Goal: Task Accomplishment & Management: Use online tool/utility

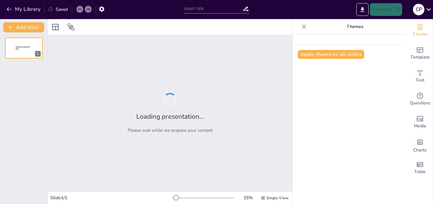
type input "El Rock and Roll en [GEOGRAPHIC_DATA] y su influencia en la cultura juvenil en …"
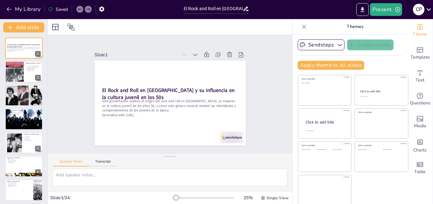
checkbox input "true"
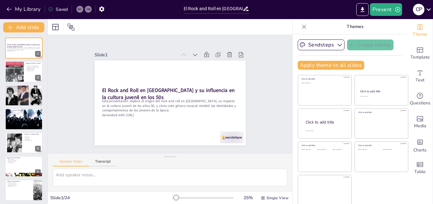
checkbox input "true"
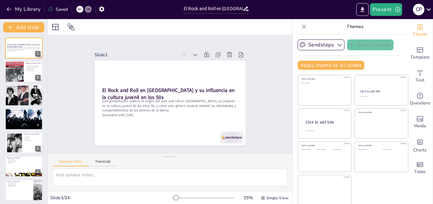
checkbox input "true"
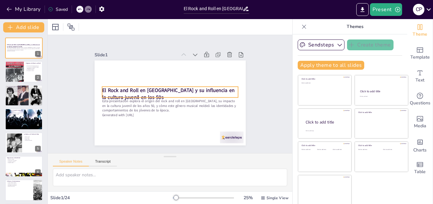
checkbox input "true"
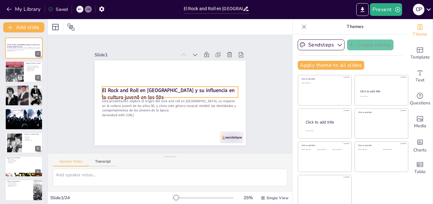
checkbox input "true"
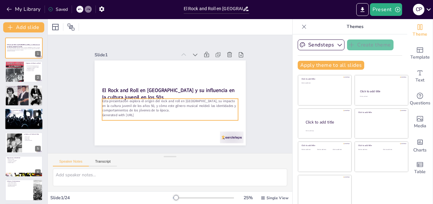
checkbox input "true"
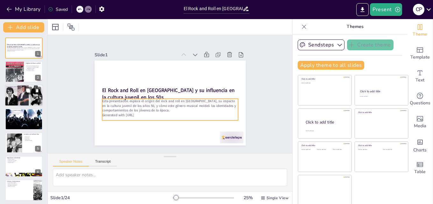
checkbox input "true"
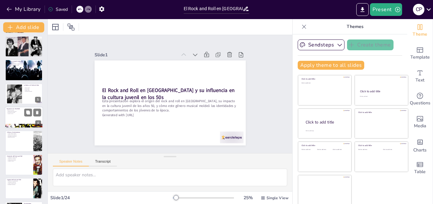
checkbox input "true"
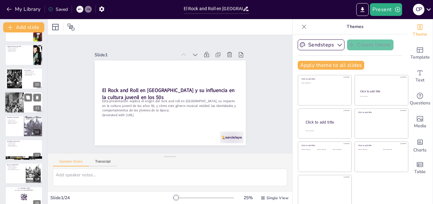
checkbox input "true"
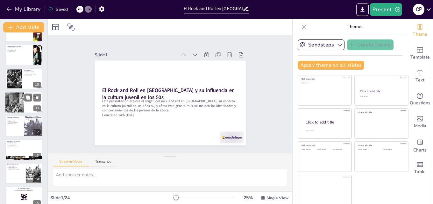
checkbox input "true"
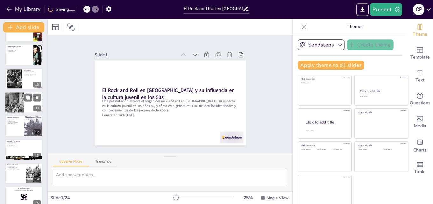
checkbox input "true"
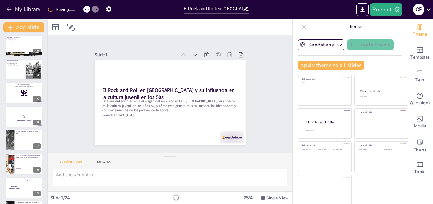
checkbox input "true"
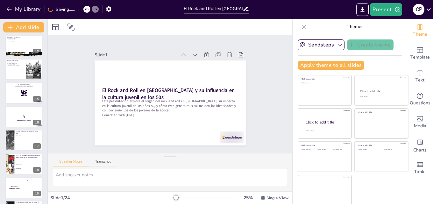
checkbox input "true"
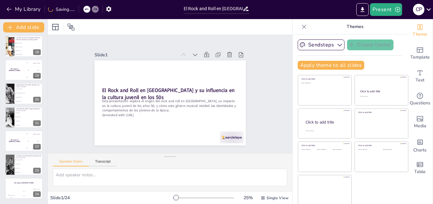
checkbox input "true"
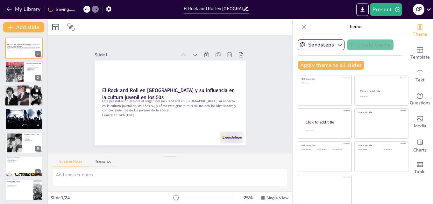
checkbox input "true"
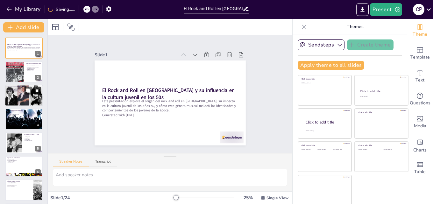
checkbox input "true"
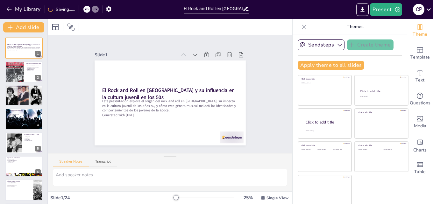
checkbox input "true"
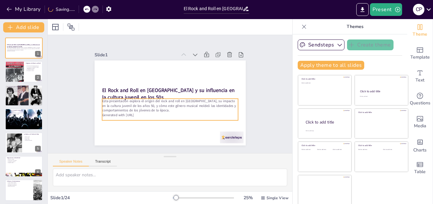
checkbox input "true"
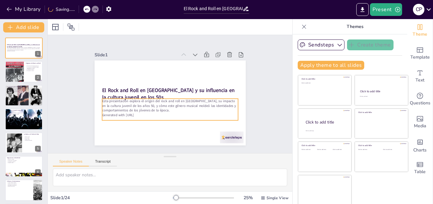
checkbox input "true"
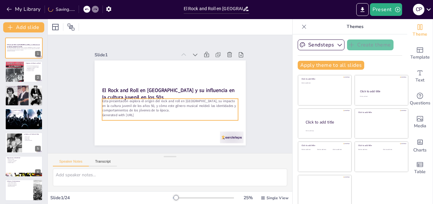
checkbox input "true"
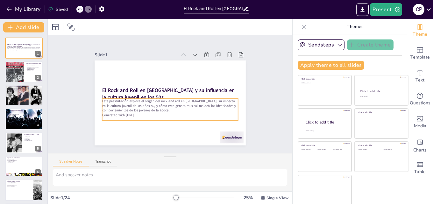
checkbox input "true"
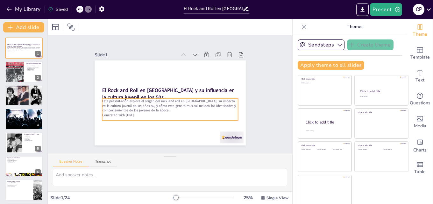
checkbox input "true"
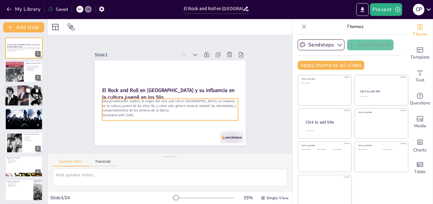
checkbox input "true"
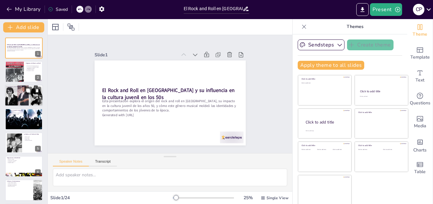
checkbox input "true"
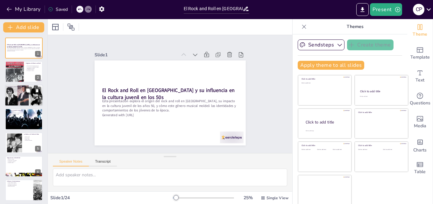
checkbox input "true"
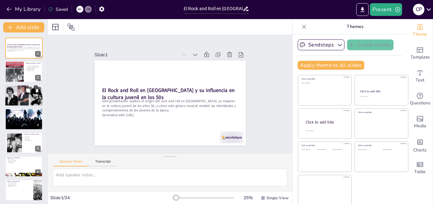
checkbox input "true"
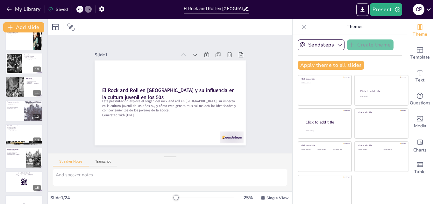
scroll to position [287, 0]
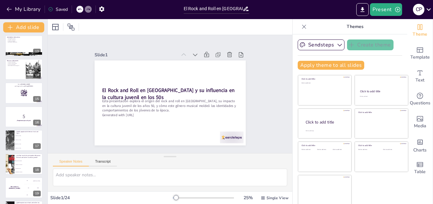
checkbox input "true"
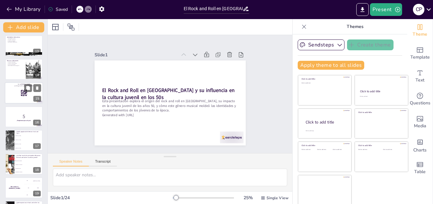
checkbox input "true"
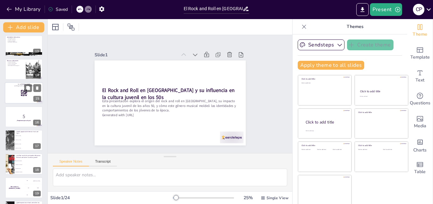
checkbox input "true"
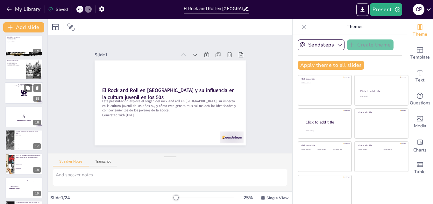
checkbox input "true"
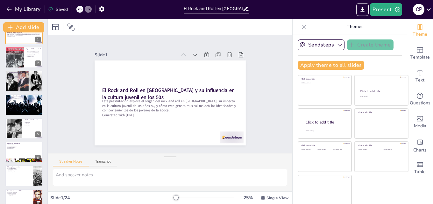
scroll to position [0, 0]
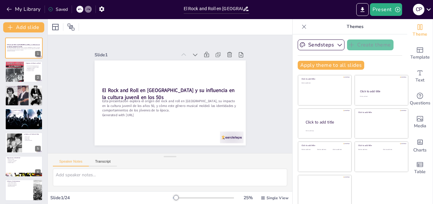
checkbox input "true"
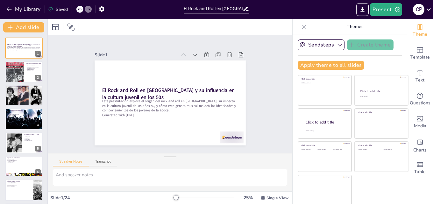
checkbox input "true"
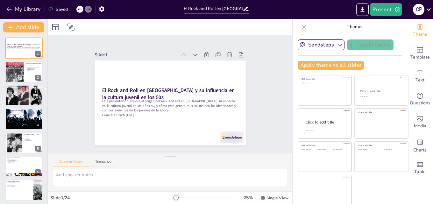
checkbox input "true"
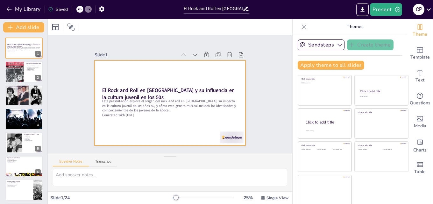
checkbox input "true"
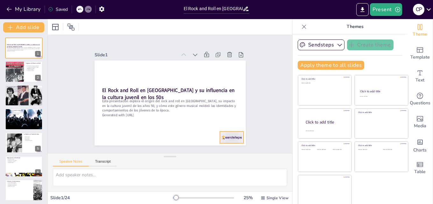
checkbox input "true"
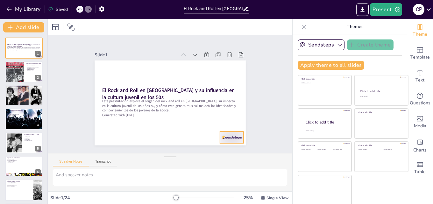
checkbox input "true"
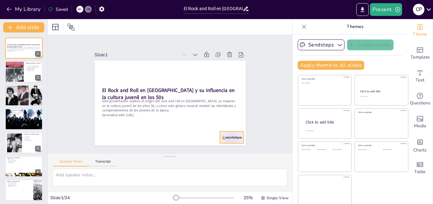
checkbox input "true"
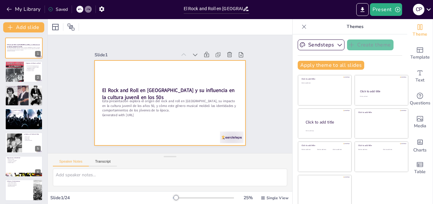
checkbox input "true"
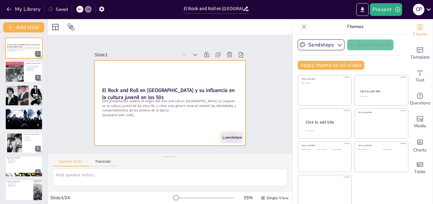
checkbox input "true"
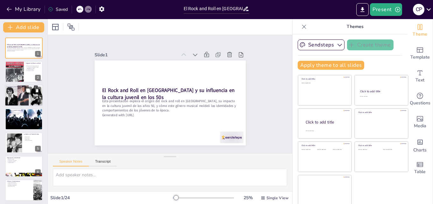
checkbox input "true"
click at [28, 79] on div at bounding box center [24, 72] width 38 height 22
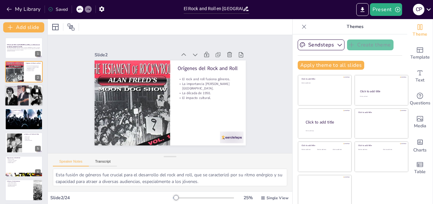
click at [22, 106] on div "La Influencia de Alan Freed Alan Freed y su papel. La introducción del término.…" at bounding box center [24, 96] width 38 height 22
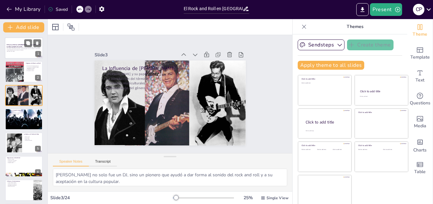
click at [18, 51] on p "Generated with [URL]" at bounding box center [24, 51] width 34 height 1
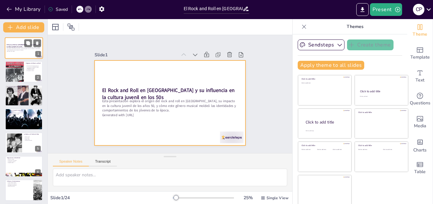
click at [18, 53] on div at bounding box center [24, 48] width 38 height 22
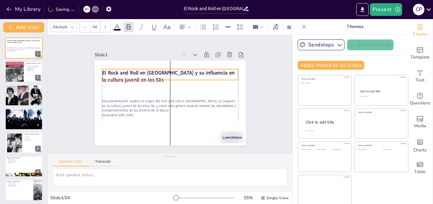
drag, startPoint x: 119, startPoint y: 90, endPoint x: 118, endPoint y: 72, distance: 17.5
click at [118, 72] on strong "El Rock and Roll en [GEOGRAPHIC_DATA] y su influencia en la cultura juvenil en …" at bounding box center [168, 76] width 132 height 14
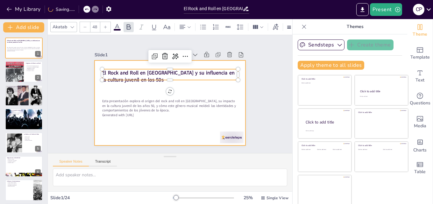
click at [115, 90] on div at bounding box center [170, 102] width 151 height 85
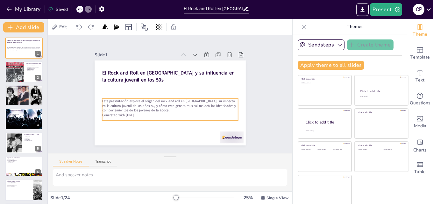
click at [114, 103] on p "Esta presentación explora el origen del rock and roll en [GEOGRAPHIC_DATA], su …" at bounding box center [170, 106] width 136 height 14
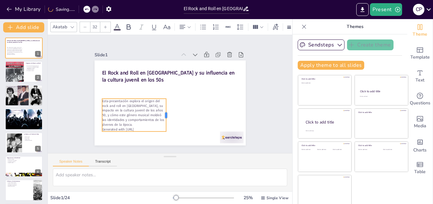
drag, startPoint x: 231, startPoint y: 108, endPoint x: 159, endPoint y: 108, distance: 71.9
click at [166, 108] on div at bounding box center [168, 115] width 5 height 33
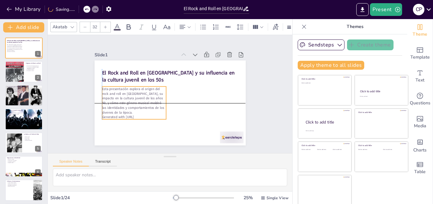
drag, startPoint x: 119, startPoint y: 113, endPoint x: 117, endPoint y: 102, distance: 12.1
click at [117, 102] on p "Esta presentación explora el origen del rock and roll en [GEOGRAPHIC_DATA], su …" at bounding box center [134, 101] width 64 height 28
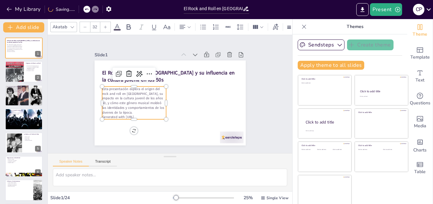
click at [71, 26] on icon at bounding box center [72, 27] width 5 height 5
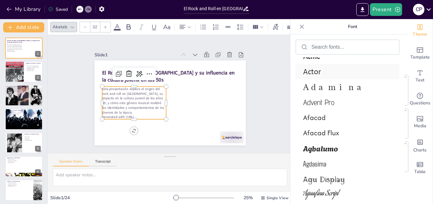
scroll to position [382, 0]
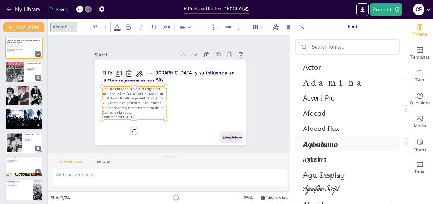
click at [319, 145] on span "Agbalumo" at bounding box center [346, 143] width 86 height 11
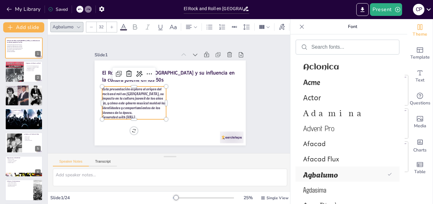
scroll to position [413, 0]
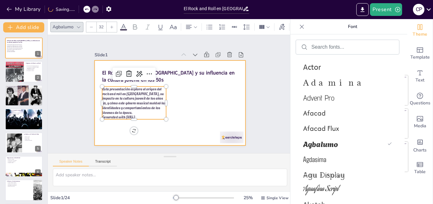
click at [201, 96] on div at bounding box center [168, 103] width 159 height 100
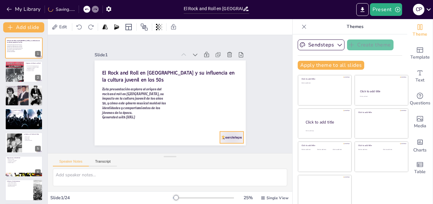
click at [229, 135] on div at bounding box center [232, 137] width 24 height 12
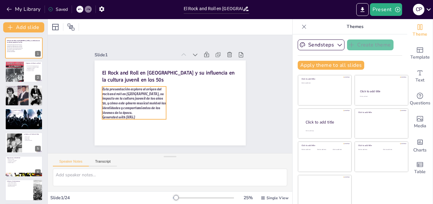
click at [118, 96] on p "Esta presentación explora el origen del rock and roll en [GEOGRAPHIC_DATA], su …" at bounding box center [134, 101] width 64 height 28
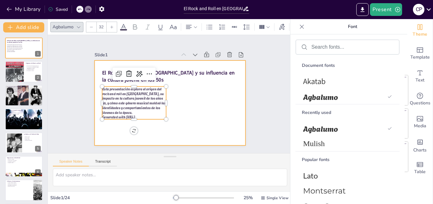
click at [211, 111] on div at bounding box center [170, 102] width 151 height 85
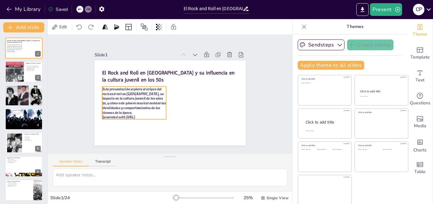
click at [124, 101] on p "Esta presentación explora el origen del rock and roll en [GEOGRAPHIC_DATA], su …" at bounding box center [133, 97] width 67 height 35
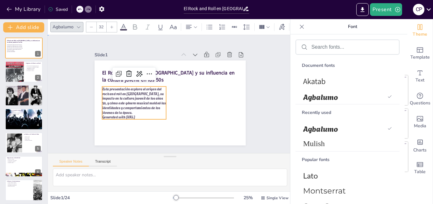
click at [241, 104] on div "Slide 1 El Rock and Roll en [GEOGRAPHIC_DATA] y su influencia en la cultura juv…" at bounding box center [170, 94] width 187 height 103
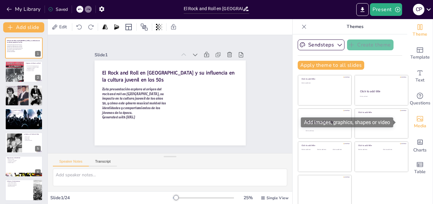
click at [416, 120] on icon "Add images, graphics, shapes or video" at bounding box center [420, 119] width 8 height 8
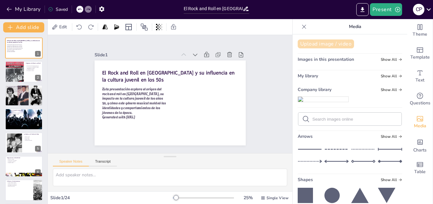
click at [332, 46] on button "Upload image / video" at bounding box center [326, 43] width 56 height 9
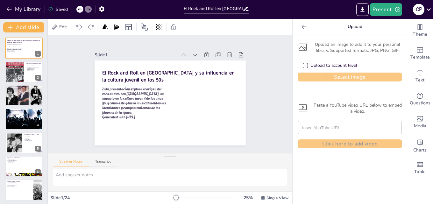
click at [323, 76] on button "Select image" at bounding box center [350, 77] width 104 height 9
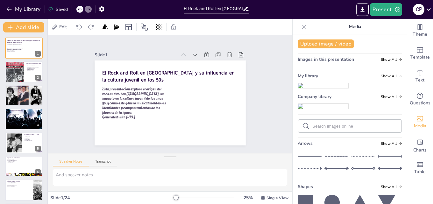
click at [317, 88] on img at bounding box center [323, 85] width 50 height 5
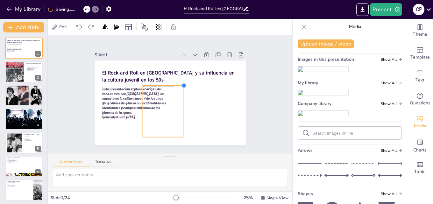
drag, startPoint x: 194, startPoint y: 65, endPoint x: 177, endPoint y: 82, distance: 23.9
click at [182, 84] on div at bounding box center [185, 87] width 6 height 6
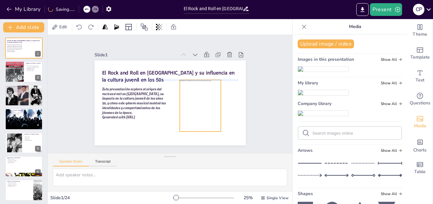
drag, startPoint x: 156, startPoint y: 106, endPoint x: 193, endPoint y: 102, distance: 37.2
click at [193, 102] on div at bounding box center [200, 106] width 41 height 52
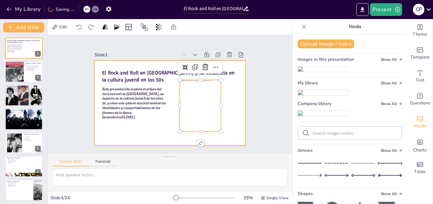
click at [152, 126] on div at bounding box center [170, 102] width 151 height 85
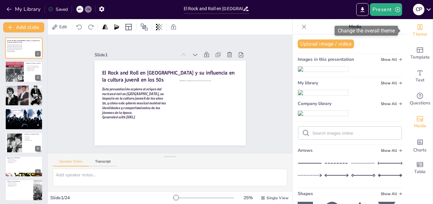
click at [415, 31] on span "Theme" at bounding box center [420, 34] width 15 height 7
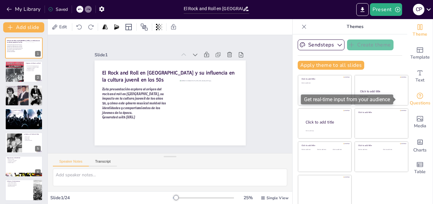
scroll to position [1, 0]
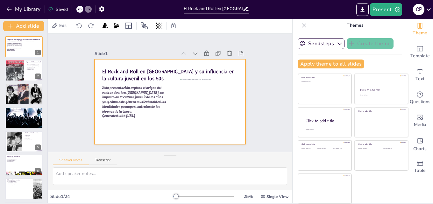
click at [236, 95] on div at bounding box center [170, 101] width 151 height 85
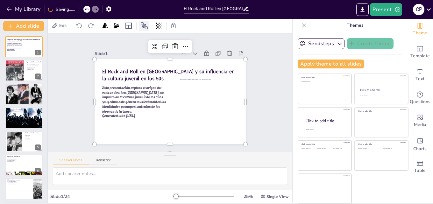
click at [145, 25] on icon at bounding box center [144, 25] width 7 height 7
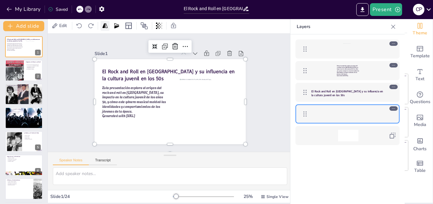
click at [103, 25] on icon at bounding box center [105, 26] width 6 height 6
click at [131, 27] on icon at bounding box center [128, 26] width 6 height 6
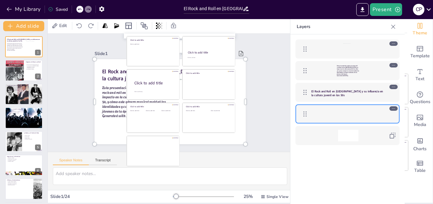
click at [390, 27] on icon at bounding box center [393, 27] width 6 height 6
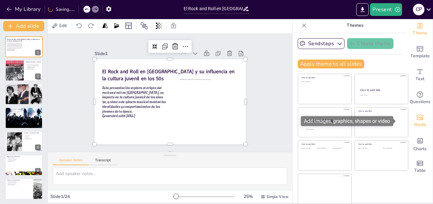
click at [416, 121] on icon "Add images, graphics, shapes or video" at bounding box center [420, 118] width 8 height 8
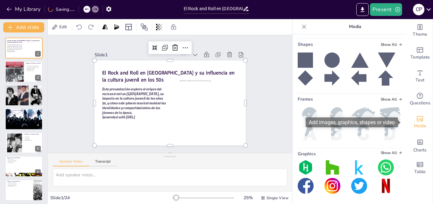
scroll to position [288, 0]
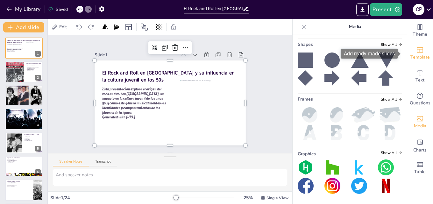
click at [412, 56] on span "Template" at bounding box center [419, 57] width 19 height 7
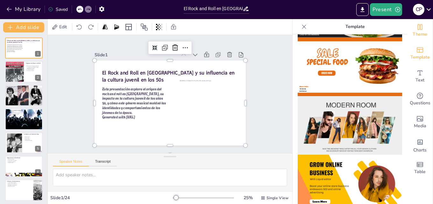
scroll to position [32, 0]
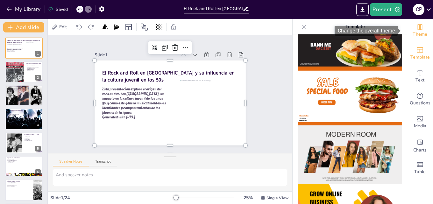
click at [416, 32] on span "Theme" at bounding box center [420, 34] width 15 height 7
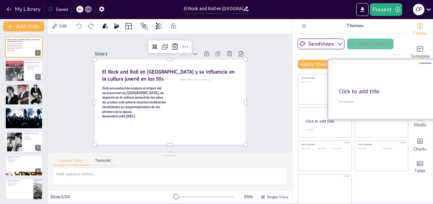
scroll to position [1, 0]
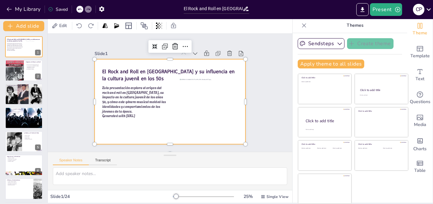
click at [148, 129] on div at bounding box center [170, 101] width 151 height 85
click at [122, 132] on div at bounding box center [170, 101] width 151 height 85
click at [141, 140] on div at bounding box center [170, 101] width 151 height 85
click at [145, 134] on div at bounding box center [170, 101] width 151 height 85
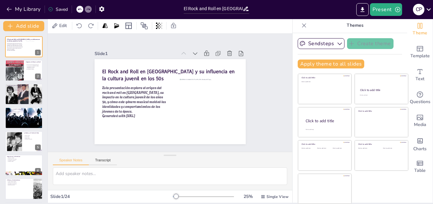
click at [145, 133] on div at bounding box center [170, 101] width 151 height 85
click at [144, 137] on div at bounding box center [170, 101] width 151 height 85
click at [152, 127] on div at bounding box center [168, 102] width 159 height 100
click at [115, 118] on div at bounding box center [170, 101] width 151 height 85
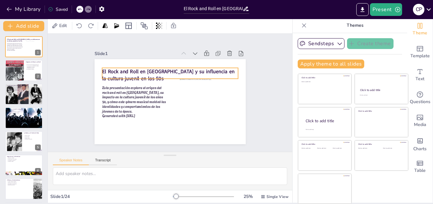
click at [102, 68] on strong "El Rock and Roll en [GEOGRAPHIC_DATA] y su influencia en la cultura juvenil en …" at bounding box center [168, 75] width 132 height 14
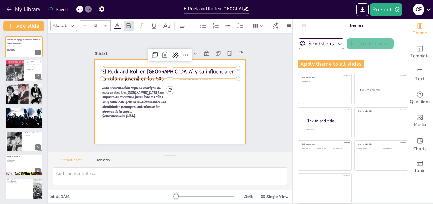
click at [98, 61] on div at bounding box center [170, 101] width 151 height 85
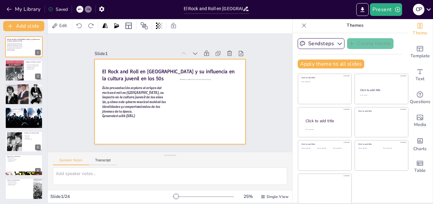
click at [99, 127] on div at bounding box center [170, 101] width 151 height 85
click at [55, 27] on div at bounding box center [56, 26] width 8 height 8
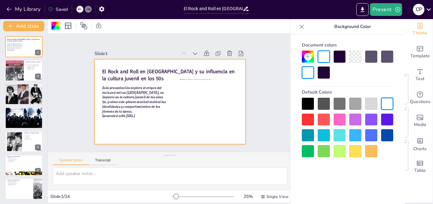
click at [355, 119] on div at bounding box center [355, 120] width 12 height 12
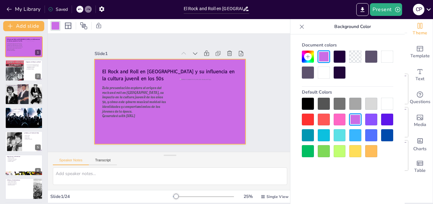
click at [342, 151] on div at bounding box center [340, 151] width 12 height 12
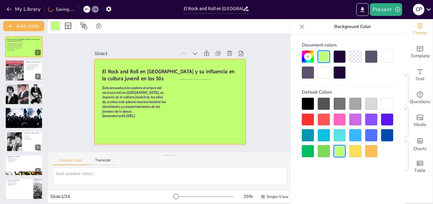
click at [307, 58] on icon at bounding box center [307, 56] width 5 height 5
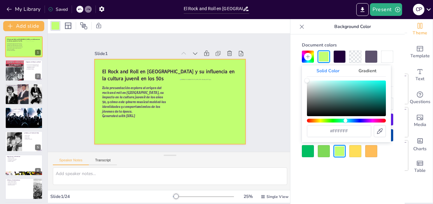
drag, startPoint x: 308, startPoint y: 120, endPoint x: 345, endPoint y: 122, distance: 37.3
click at [345, 122] on div "Hue" at bounding box center [346, 121] width 79 height 4
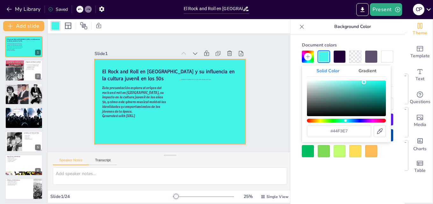
click at [364, 82] on div "Color" at bounding box center [346, 99] width 79 height 36
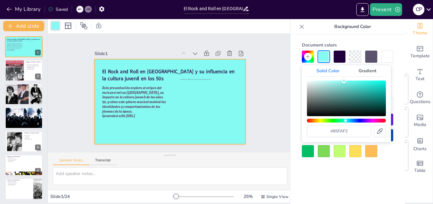
click at [344, 81] on div "Color" at bounding box center [346, 99] width 79 height 36
click at [325, 83] on div "Color" at bounding box center [346, 99] width 79 height 36
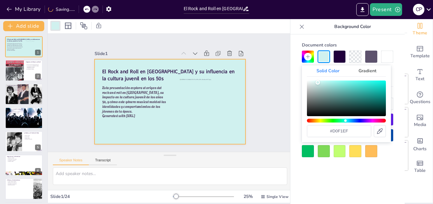
click at [318, 82] on div "Color" at bounding box center [346, 99] width 79 height 36
click at [269, 85] on div "Slide 1 El Rock and Roll en [GEOGRAPHIC_DATA] y su influencia en la cultura juv…" at bounding box center [170, 93] width 244 height 118
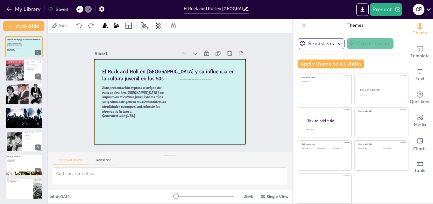
click at [230, 137] on div at bounding box center [170, 101] width 151 height 85
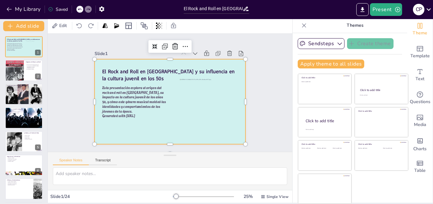
click at [232, 138] on div at bounding box center [170, 101] width 151 height 85
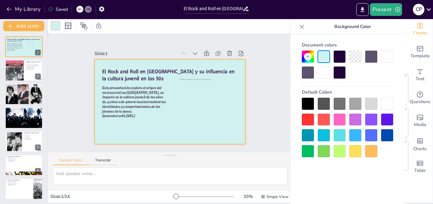
click at [234, 124] on div at bounding box center [170, 101] width 151 height 85
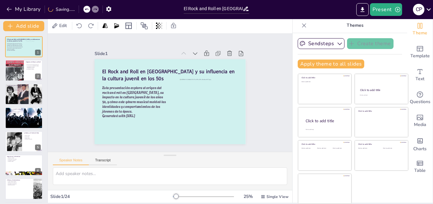
click at [234, 125] on div at bounding box center [168, 102] width 159 height 100
click at [234, 134] on div at bounding box center [168, 101] width 166 height 115
click at [225, 137] on div at bounding box center [170, 101] width 151 height 85
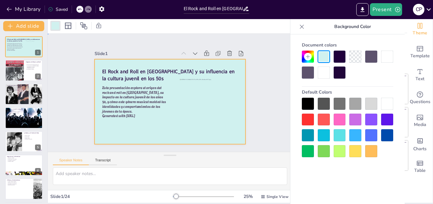
click at [225, 136] on div at bounding box center [170, 101] width 151 height 85
click at [239, 69] on div "Slide 1 El Rock and Roll en [GEOGRAPHIC_DATA] y su influencia en la cultura juv…" at bounding box center [170, 92] width 187 height 103
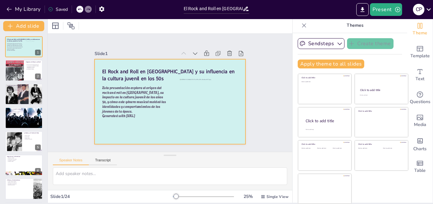
click at [116, 131] on div at bounding box center [170, 101] width 151 height 85
click at [27, 77] on div at bounding box center [24, 71] width 38 height 22
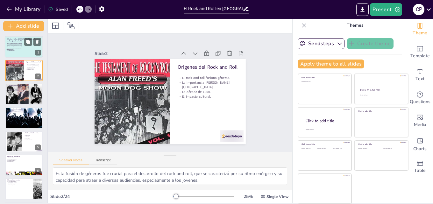
click at [22, 56] on div at bounding box center [24, 47] width 38 height 22
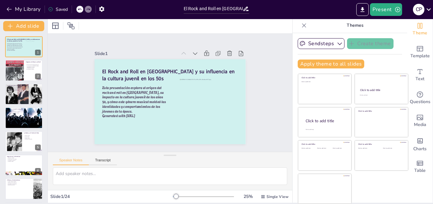
click at [238, 124] on div "Slide 1 El Rock and Roll en [GEOGRAPHIC_DATA] y su influencia en la cultura juv…" at bounding box center [170, 92] width 187 height 103
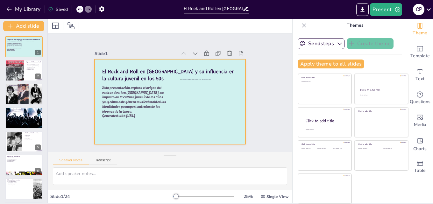
click at [236, 124] on div at bounding box center [170, 101] width 151 height 85
click at [231, 128] on div at bounding box center [170, 101] width 151 height 85
click at [234, 130] on div at bounding box center [164, 99] width 169 height 164
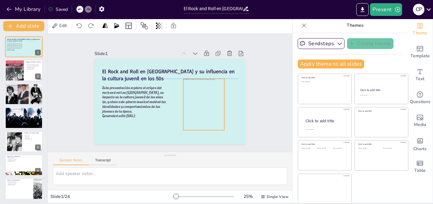
drag, startPoint x: 193, startPoint y: 100, endPoint x: 197, endPoint y: 101, distance: 3.6
click at [197, 101] on div at bounding box center [203, 105] width 41 height 52
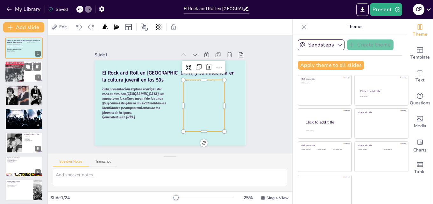
click at [30, 79] on div at bounding box center [24, 72] width 38 height 22
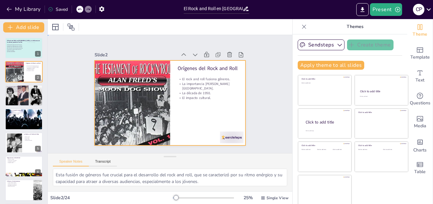
click at [234, 106] on div at bounding box center [170, 102] width 151 height 85
click at [52, 25] on div at bounding box center [56, 27] width 8 height 8
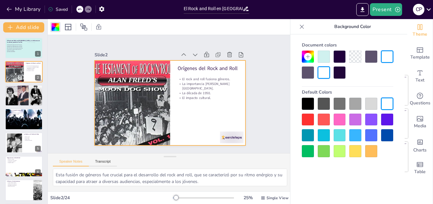
click at [323, 56] on div at bounding box center [324, 57] width 12 height 12
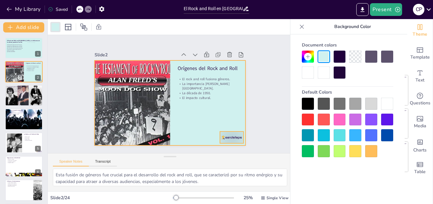
click at [226, 141] on div at bounding box center [221, 149] width 25 height 17
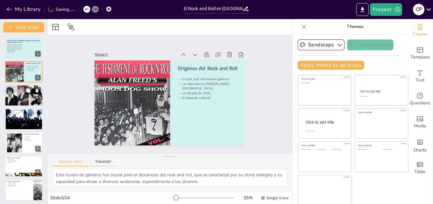
click at [23, 97] on div at bounding box center [23, 96] width 39 height 22
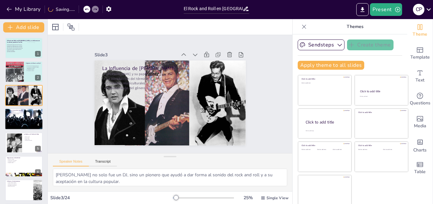
click at [32, 121] on div at bounding box center [24, 119] width 38 height 22
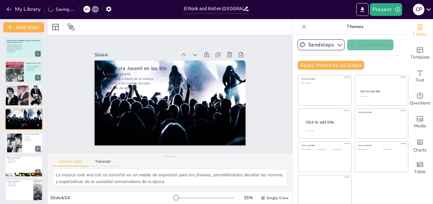
scroll to position [1, 0]
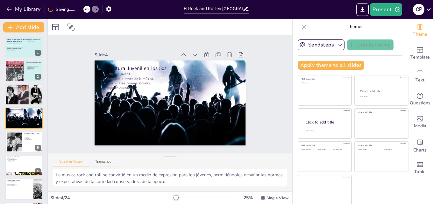
click at [14, 143] on div at bounding box center [15, 141] width 26 height 19
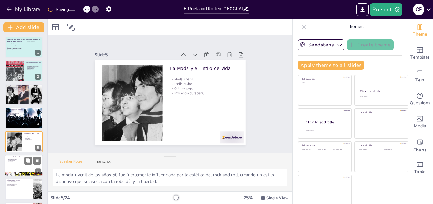
scroll to position [25, 0]
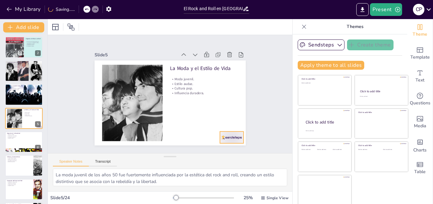
click at [230, 139] on div at bounding box center [232, 137] width 24 height 12
click at [25, 145] on div at bounding box center [24, 142] width 38 height 22
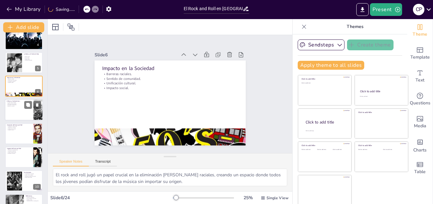
click at [18, 116] on div at bounding box center [24, 110] width 38 height 22
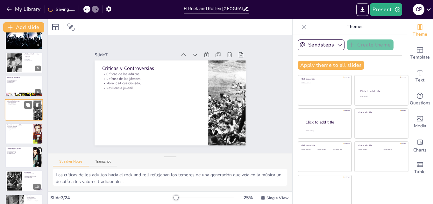
scroll to position [72, 0]
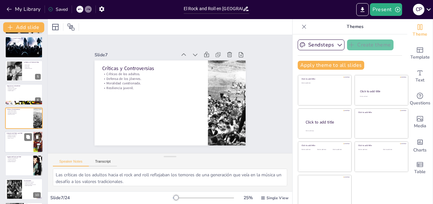
click at [27, 148] on div at bounding box center [24, 142] width 38 height 22
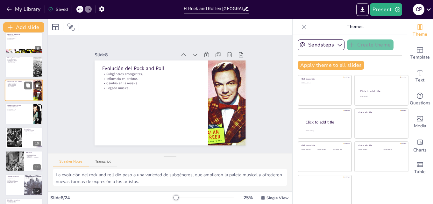
scroll to position [159, 0]
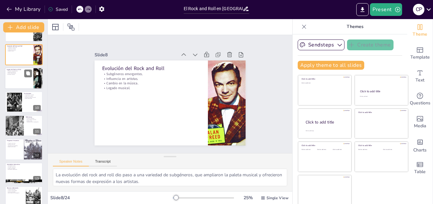
click at [24, 84] on div at bounding box center [24, 78] width 38 height 22
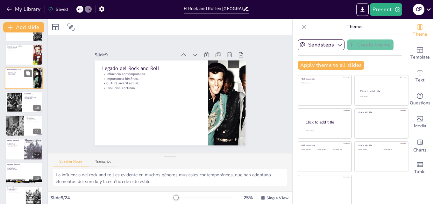
scroll to position [119, 0]
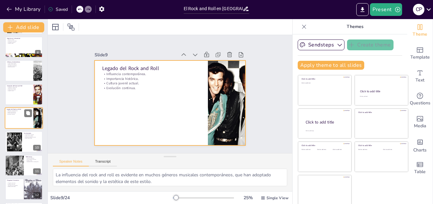
click at [17, 117] on div at bounding box center [24, 118] width 38 height 22
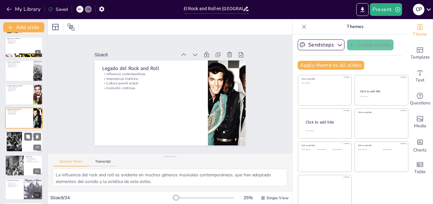
click at [31, 145] on div at bounding box center [24, 142] width 38 height 22
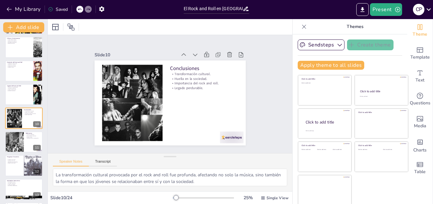
click at [228, 140] on div at bounding box center [232, 137] width 24 height 12
click at [28, 147] on div at bounding box center [24, 142] width 38 height 22
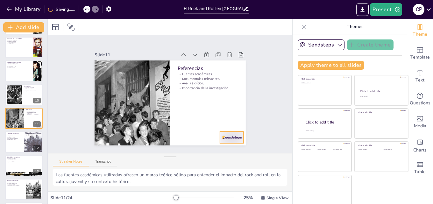
click at [230, 136] on div at bounding box center [232, 137] width 24 height 12
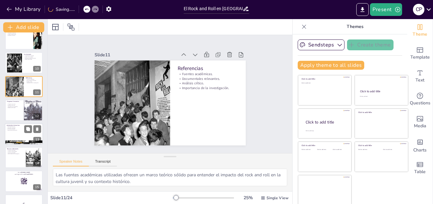
click at [17, 140] on div at bounding box center [24, 134] width 38 height 22
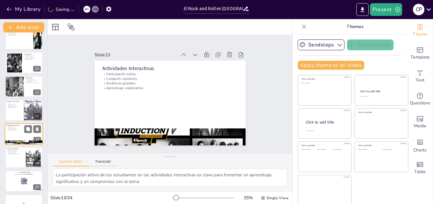
scroll to position [214, 0]
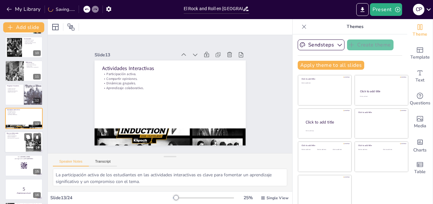
click at [20, 146] on div at bounding box center [24, 142] width 38 height 22
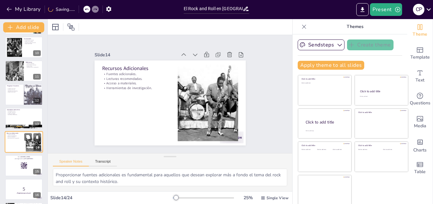
scroll to position [238, 0]
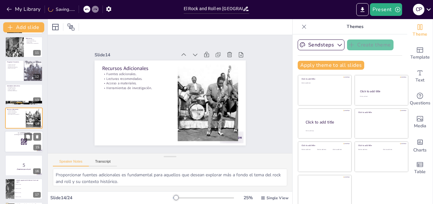
click at [18, 146] on div at bounding box center [24, 142] width 38 height 22
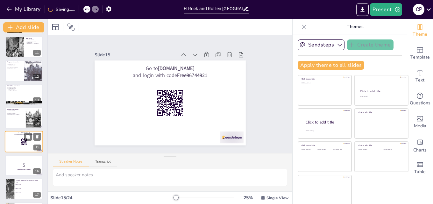
scroll to position [261, 0]
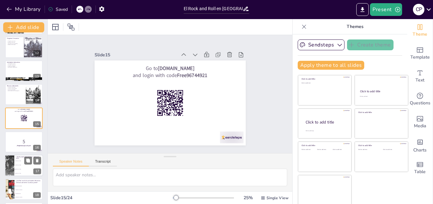
click at [14, 167] on div at bounding box center [9, 166] width 21 height 22
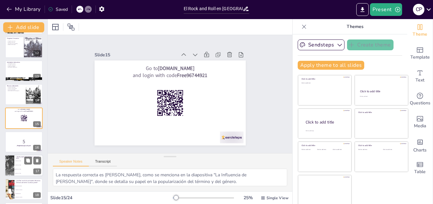
scroll to position [309, 0]
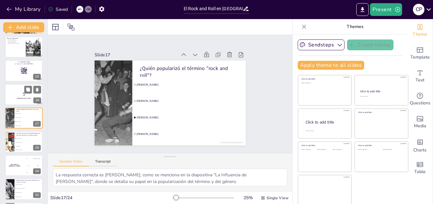
click at [19, 93] on p "5" at bounding box center [24, 94] width 34 height 7
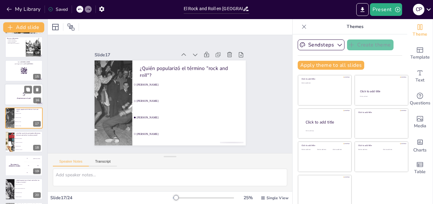
scroll to position [285, 0]
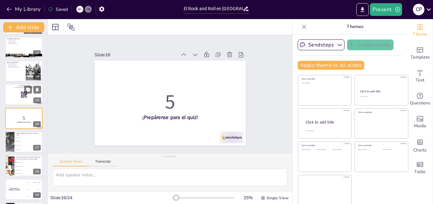
click at [10, 96] on div at bounding box center [24, 95] width 38 height 22
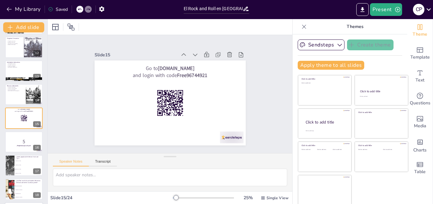
click at [21, 165] on span "[PERSON_NAME]" at bounding box center [29, 165] width 27 height 1
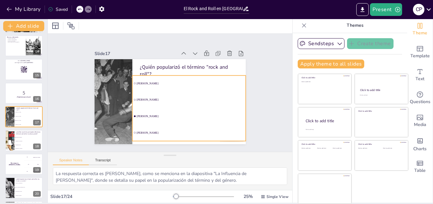
scroll to position [0, 0]
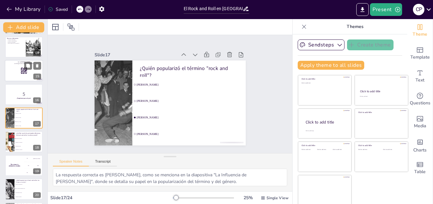
click at [18, 78] on div at bounding box center [24, 71] width 38 height 22
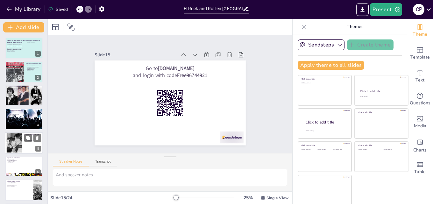
click at [27, 148] on div at bounding box center [24, 143] width 38 height 22
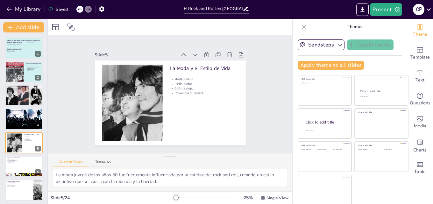
scroll to position [25, 0]
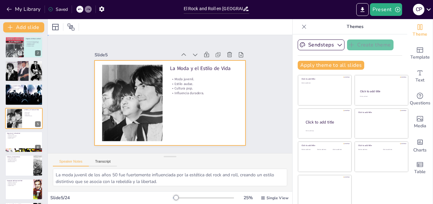
click at [202, 123] on div at bounding box center [168, 103] width 159 height 100
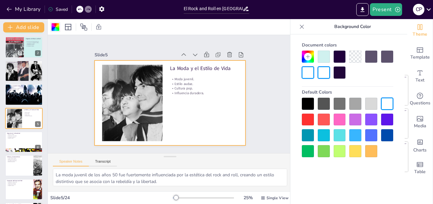
click at [55, 28] on div at bounding box center [56, 27] width 8 height 8
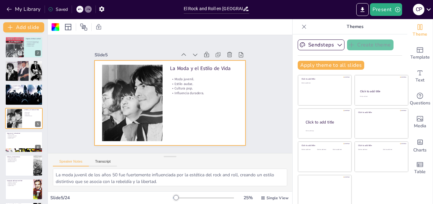
click at [50, 28] on div at bounding box center [170, 27] width 244 height 16
click at [54, 28] on div at bounding box center [56, 27] width 8 height 8
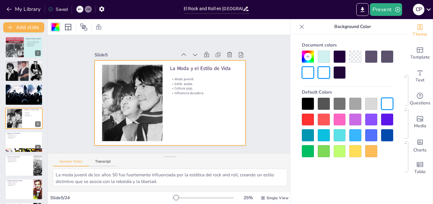
click at [323, 55] on div at bounding box center [324, 57] width 12 height 12
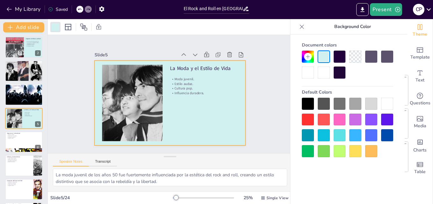
drag, startPoint x: 29, startPoint y: 141, endPoint x: 198, endPoint y: 96, distance: 174.7
click at [29, 140] on button at bounding box center [28, 137] width 8 height 8
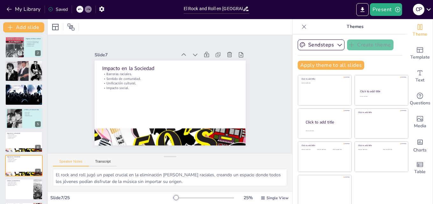
scroll to position [72, 0]
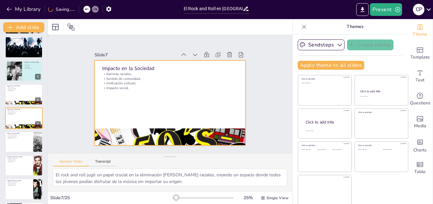
click at [158, 111] on div at bounding box center [170, 102] width 151 height 85
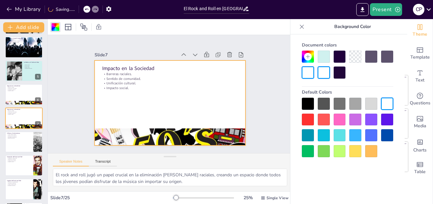
click at [326, 58] on div at bounding box center [324, 57] width 12 height 12
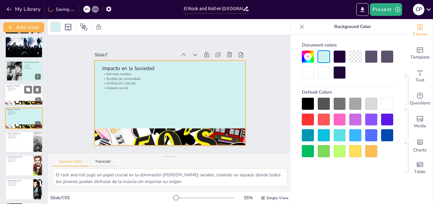
click at [33, 89] on div at bounding box center [32, 90] width 17 height 8
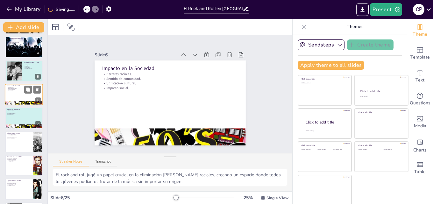
scroll to position [48, 0]
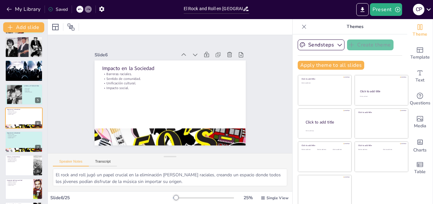
drag, startPoint x: 87, startPoint y: 9, endPoint x: 85, endPoint y: 21, distance: 12.6
click at [85, 21] on div "My Library Saved El Rock and Roll en Cleveland y su influencia en la cultura ju…" at bounding box center [216, 102] width 433 height 204
click at [80, 11] on icon at bounding box center [80, 9] width 4 height 4
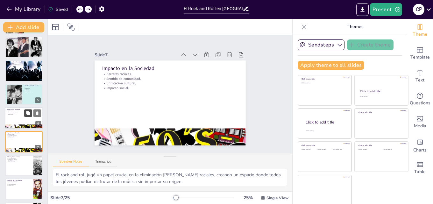
click at [29, 117] on button at bounding box center [28, 113] width 8 height 8
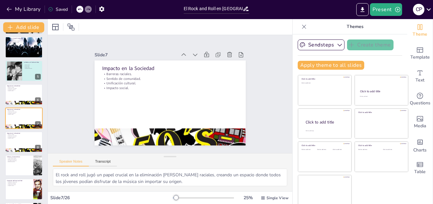
click at [80, 7] on div at bounding box center [79, 9] width 7 height 7
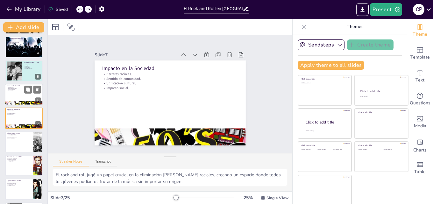
click at [18, 98] on div at bounding box center [24, 95] width 38 height 22
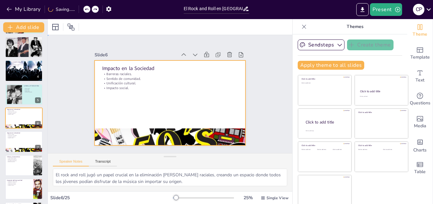
click at [202, 115] on div at bounding box center [170, 102] width 151 height 85
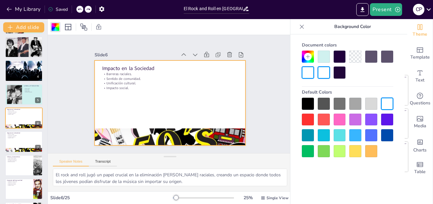
click at [80, 11] on icon at bounding box center [80, 9] width 4 height 4
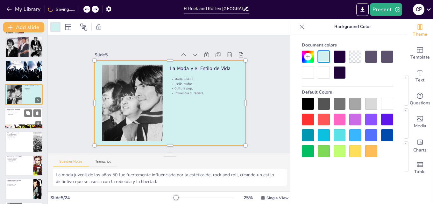
click at [6, 120] on div at bounding box center [24, 118] width 38 height 22
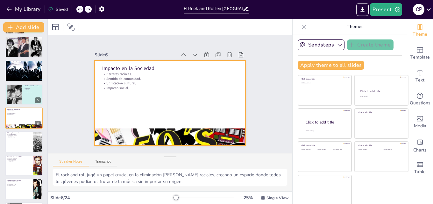
click at [212, 103] on div at bounding box center [170, 102] width 151 height 85
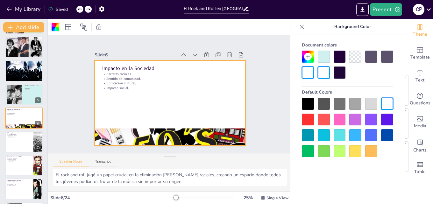
click at [54, 25] on div at bounding box center [56, 27] width 8 height 8
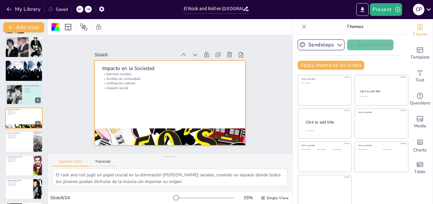
click at [51, 25] on div at bounding box center [55, 27] width 10 height 10
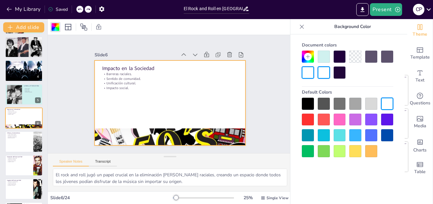
click at [325, 60] on div at bounding box center [324, 57] width 12 height 12
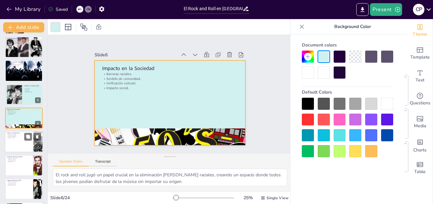
click at [10, 149] on div at bounding box center [24, 142] width 38 height 22
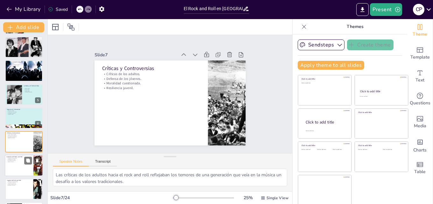
scroll to position [72, 0]
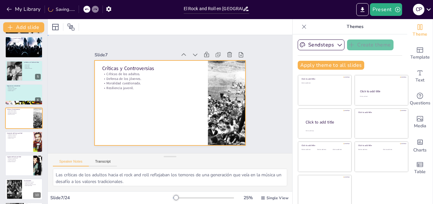
click at [111, 119] on div at bounding box center [170, 102] width 151 height 85
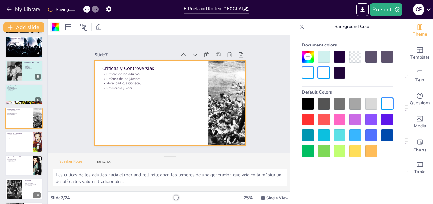
click at [54, 24] on div at bounding box center [56, 27] width 8 height 8
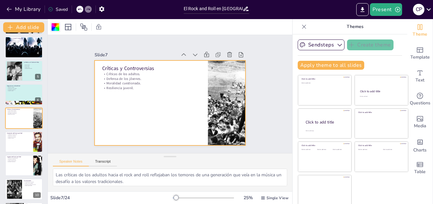
click at [53, 26] on div at bounding box center [56, 27] width 8 height 8
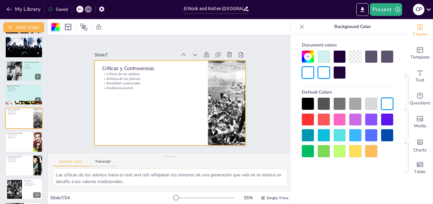
click at [324, 58] on div at bounding box center [324, 57] width 12 height 12
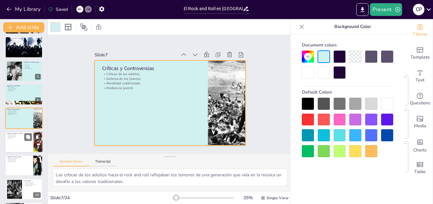
click at [13, 149] on div at bounding box center [24, 142] width 38 height 22
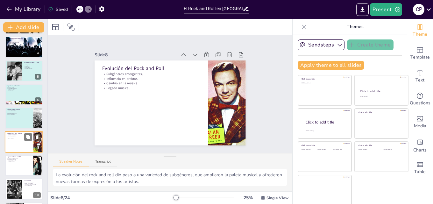
scroll to position [96, 0]
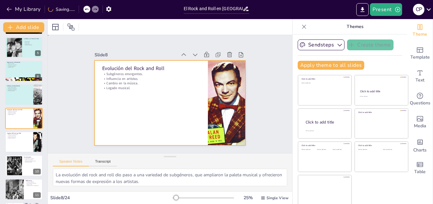
click at [136, 125] on div at bounding box center [170, 102] width 151 height 85
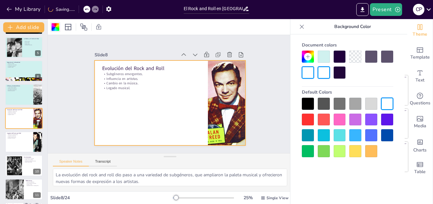
click at [55, 26] on div at bounding box center [56, 27] width 8 height 8
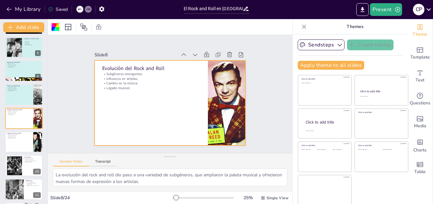
click at [55, 27] on div at bounding box center [56, 27] width 8 height 8
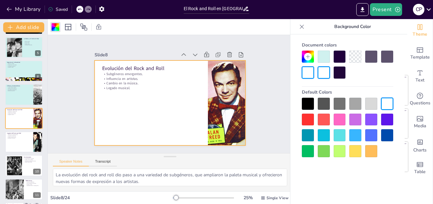
click at [326, 53] on div at bounding box center [324, 57] width 12 height 12
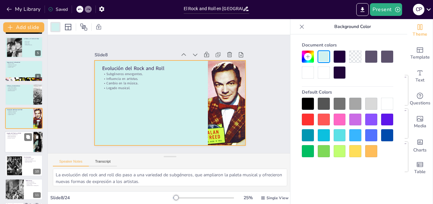
click at [16, 149] on div at bounding box center [24, 142] width 38 height 22
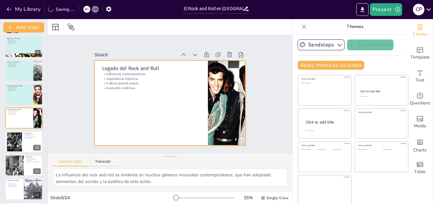
click at [174, 127] on div at bounding box center [170, 102] width 151 height 85
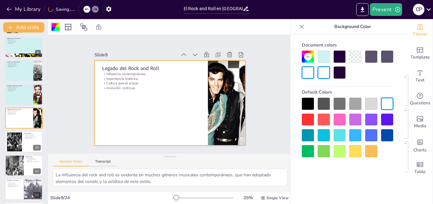
click at [324, 58] on div at bounding box center [324, 57] width 12 height 12
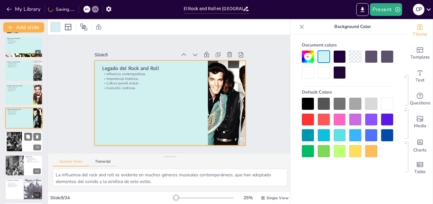
click at [26, 148] on div at bounding box center [24, 142] width 38 height 22
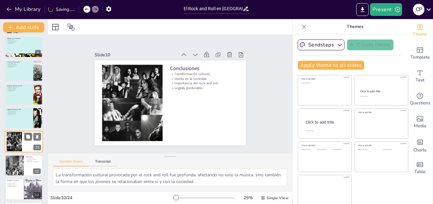
scroll to position [143, 0]
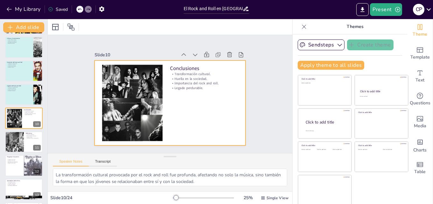
click at [200, 118] on div at bounding box center [170, 102] width 151 height 85
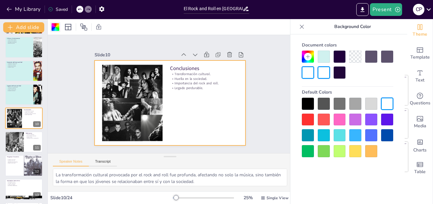
click at [58, 28] on div at bounding box center [56, 27] width 8 height 8
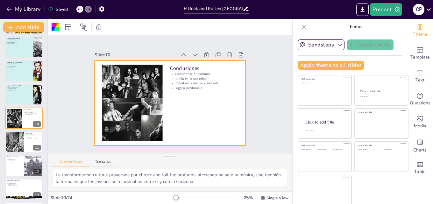
click at [55, 25] on div at bounding box center [56, 27] width 8 height 8
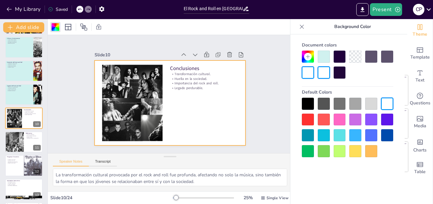
click at [321, 51] on div at bounding box center [324, 57] width 12 height 12
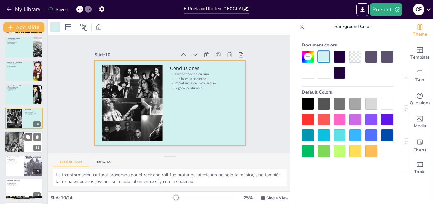
click at [14, 143] on div at bounding box center [14, 142] width 32 height 22
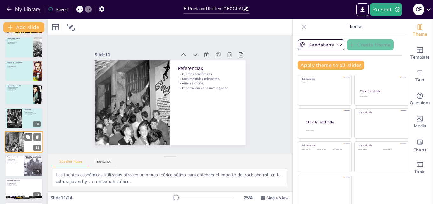
scroll to position [166, 0]
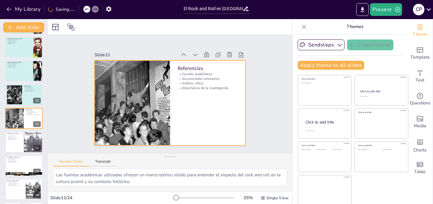
click at [192, 112] on div at bounding box center [170, 102] width 151 height 85
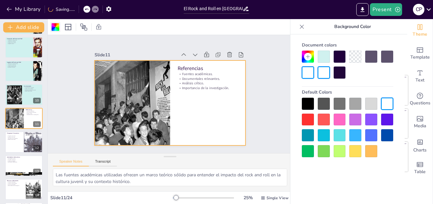
click at [56, 26] on div at bounding box center [56, 27] width 8 height 8
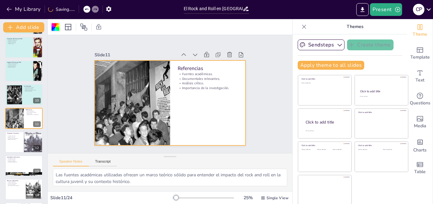
click at [53, 27] on div at bounding box center [56, 27] width 8 height 8
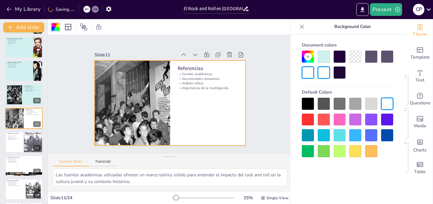
click at [323, 54] on div at bounding box center [324, 57] width 12 height 12
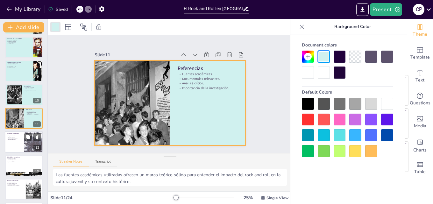
click at [18, 148] on div at bounding box center [24, 142] width 38 height 22
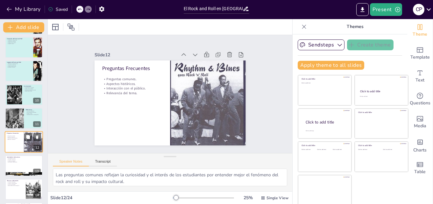
scroll to position [190, 0]
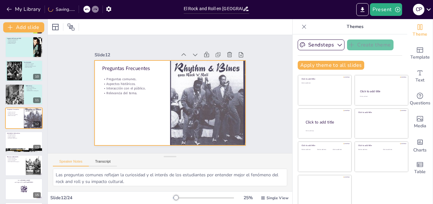
click at [126, 117] on div at bounding box center [168, 103] width 159 height 100
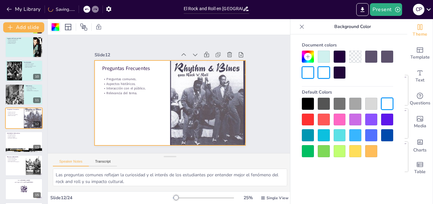
click at [54, 26] on div at bounding box center [56, 27] width 8 height 8
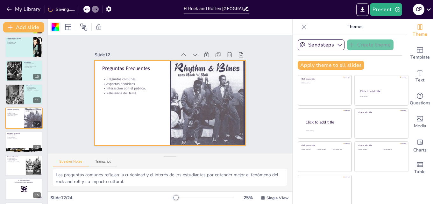
click at [56, 27] on div at bounding box center [56, 27] width 8 height 8
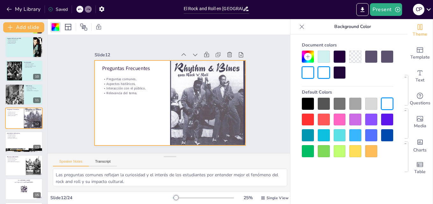
click at [325, 58] on div at bounding box center [324, 57] width 12 height 12
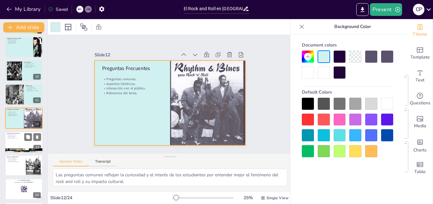
click at [17, 145] on div at bounding box center [24, 142] width 38 height 22
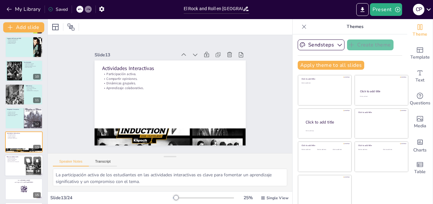
scroll to position [214, 0]
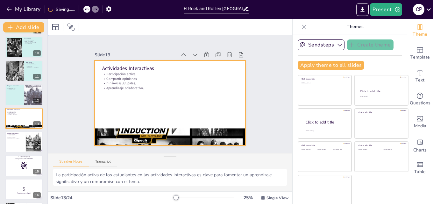
click at [172, 108] on div at bounding box center [168, 103] width 159 height 100
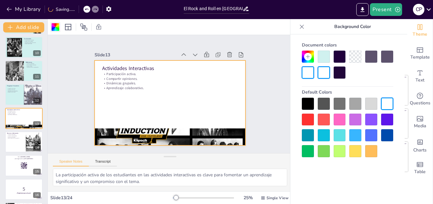
click at [58, 26] on div at bounding box center [56, 27] width 8 height 8
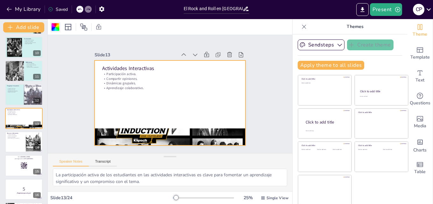
click at [55, 27] on div at bounding box center [56, 27] width 8 height 8
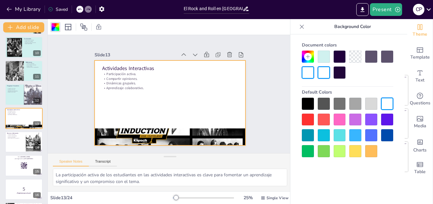
click at [326, 54] on div at bounding box center [324, 57] width 12 height 12
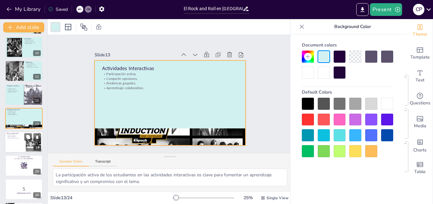
click at [11, 145] on div at bounding box center [24, 142] width 38 height 22
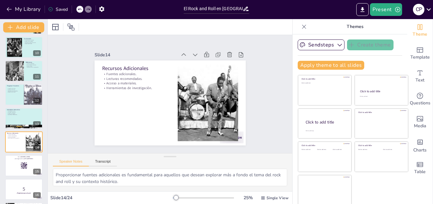
scroll to position [238, 0]
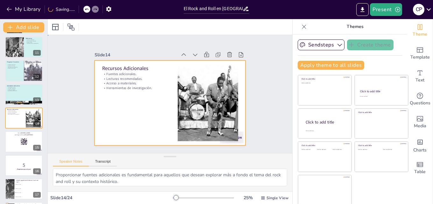
click at [130, 124] on div at bounding box center [170, 102] width 151 height 85
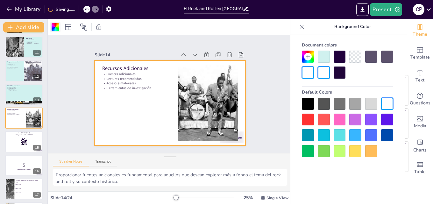
click at [53, 29] on div at bounding box center [56, 27] width 8 height 8
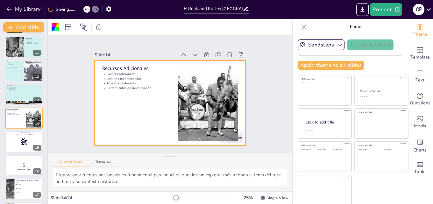
click at [116, 105] on div at bounding box center [170, 102] width 151 height 85
click at [55, 29] on div at bounding box center [56, 27] width 8 height 8
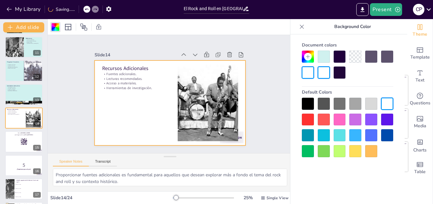
click at [328, 56] on div at bounding box center [324, 57] width 12 height 12
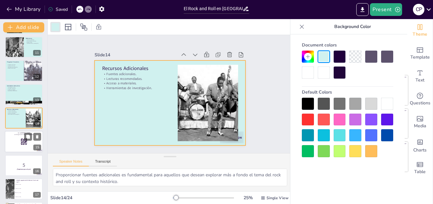
click at [15, 149] on div at bounding box center [24, 142] width 38 height 22
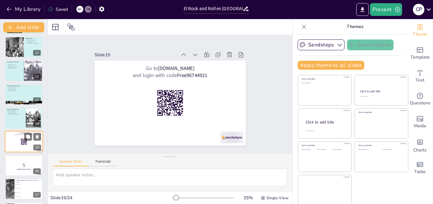
scroll to position [261, 0]
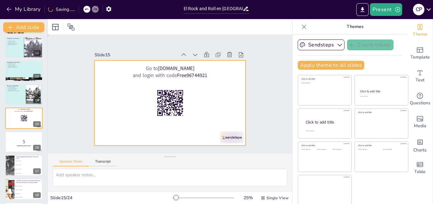
click at [145, 116] on div at bounding box center [170, 102] width 151 height 85
click at [119, 127] on div at bounding box center [170, 102] width 151 height 85
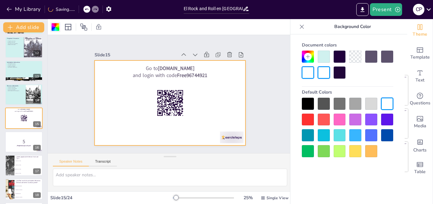
click at [57, 28] on div at bounding box center [56, 27] width 8 height 8
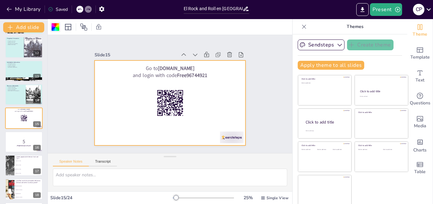
click at [59, 26] on div at bounding box center [56, 27] width 8 height 8
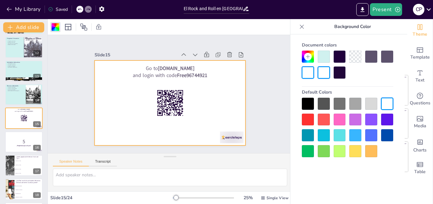
click at [324, 52] on div at bounding box center [324, 57] width 12 height 12
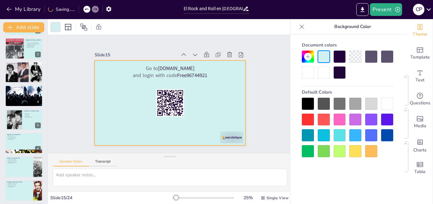
scroll to position [0, 0]
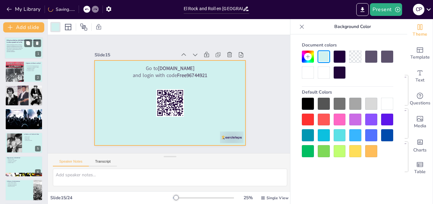
click at [23, 55] on div at bounding box center [24, 48] width 38 height 22
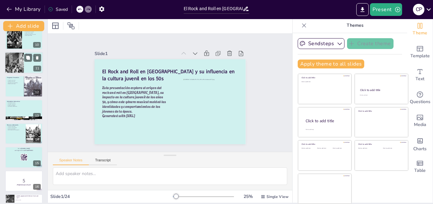
scroll to position [223, 0]
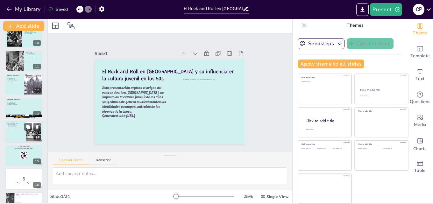
click at [31, 137] on div at bounding box center [33, 131] width 29 height 19
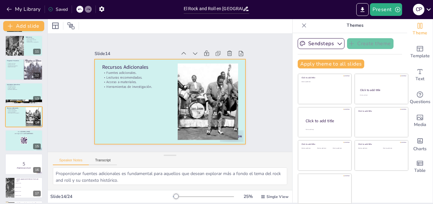
click at [130, 105] on div at bounding box center [170, 101] width 151 height 85
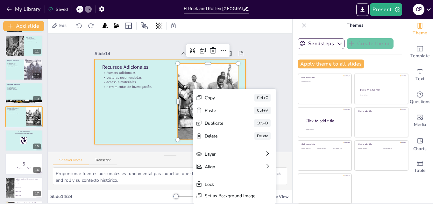
click at [141, 112] on div at bounding box center [170, 101] width 151 height 85
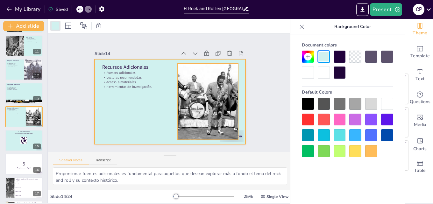
scroll to position [0, 0]
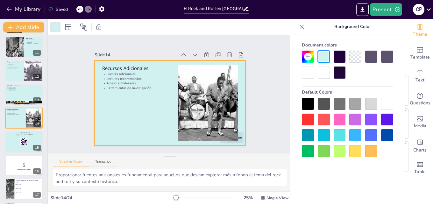
click at [302, 25] on icon at bounding box center [302, 27] width 6 height 6
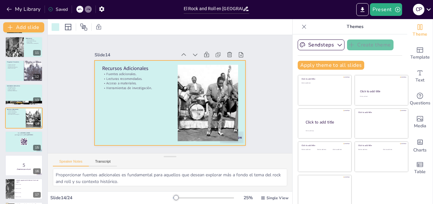
click at [145, 110] on div at bounding box center [170, 102] width 151 height 85
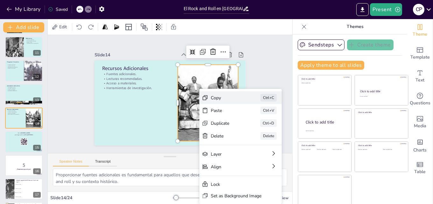
click at [258, 130] on div "Copy" at bounding box center [274, 133] width 32 height 6
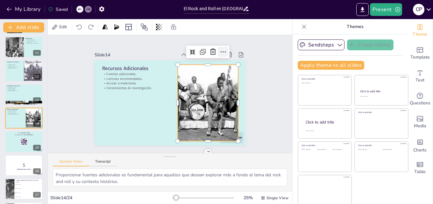
click at [219, 52] on icon at bounding box center [223, 52] width 8 height 8
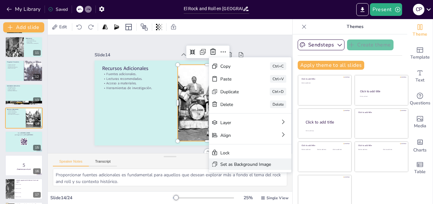
click at [268, 196] on div "Set as Background Image" at bounding box center [293, 199] width 51 height 6
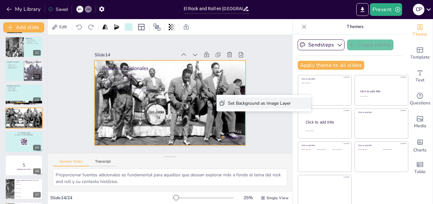
click at [276, 135] on div "Set Background as Image Layer" at bounding box center [307, 138] width 63 height 6
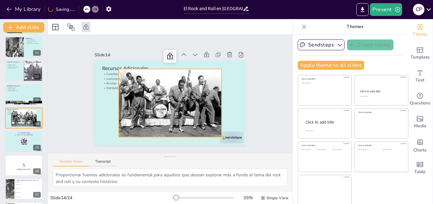
click at [171, 55] on icon at bounding box center [174, 56] width 6 height 7
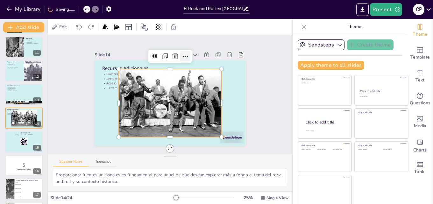
click at [181, 55] on icon at bounding box center [185, 57] width 8 height 8
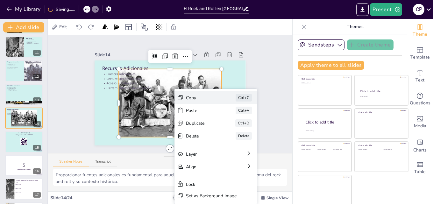
click at [234, 130] on div "Copy" at bounding box center [250, 133] width 32 height 6
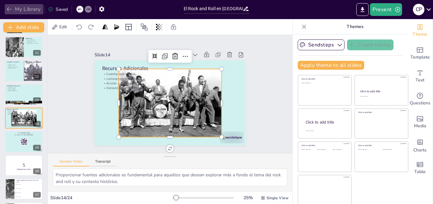
click at [6, 7] on icon "button" at bounding box center [9, 9] width 6 height 6
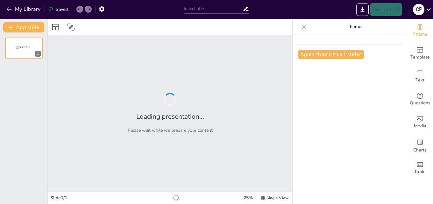
type input "El Rock and Roll en [GEOGRAPHIC_DATA] y su influencia en la cultura juvenil en …"
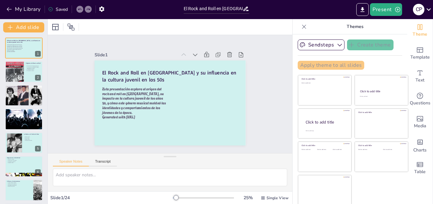
checkbox input "true"
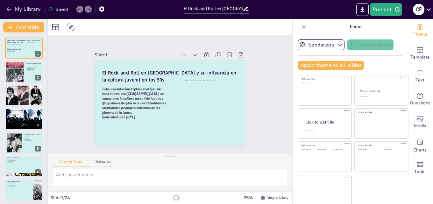
checkbox input "true"
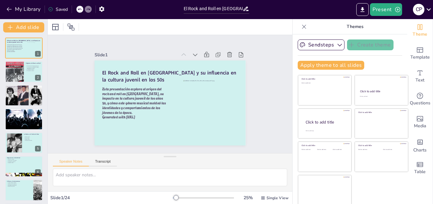
checkbox input "true"
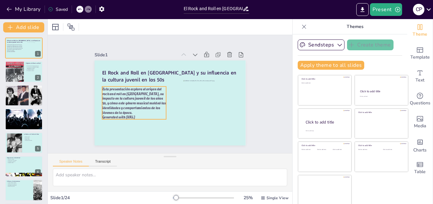
checkbox input "true"
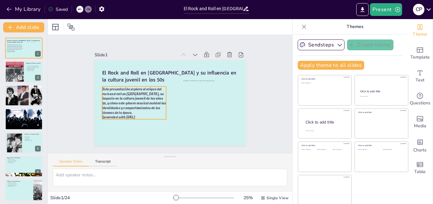
checkbox input "true"
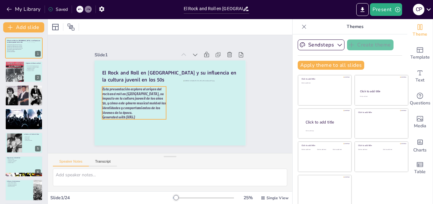
checkbox input "true"
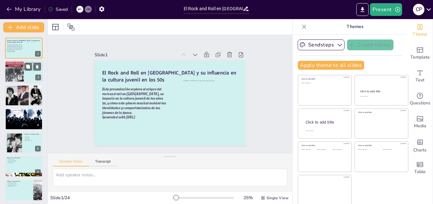
checkbox input "true"
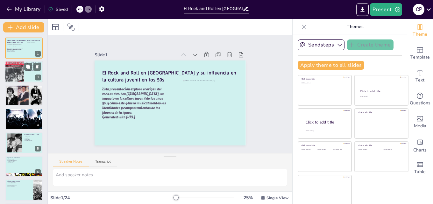
checkbox input "true"
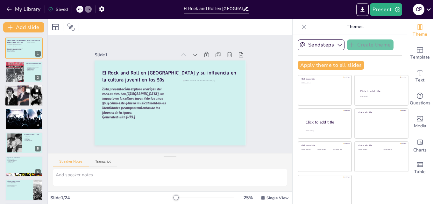
checkbox input "true"
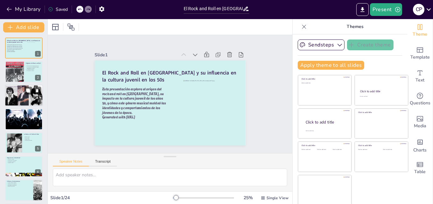
checkbox input "true"
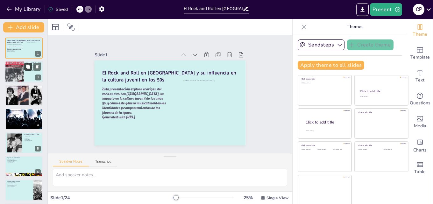
checkbox input "true"
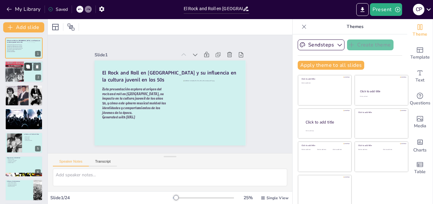
checkbox input "true"
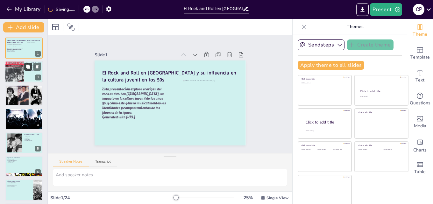
checkbox input "true"
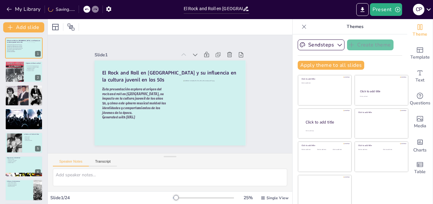
checkbox input "true"
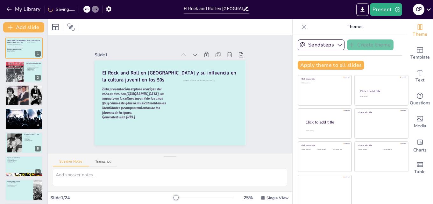
checkbox input "true"
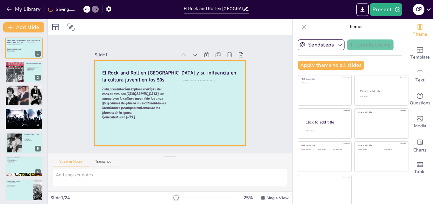
checkbox input "true"
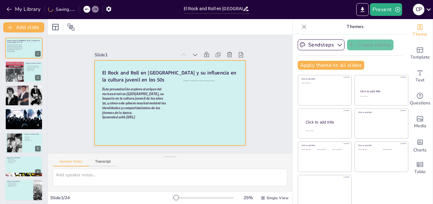
scroll to position [1, 0]
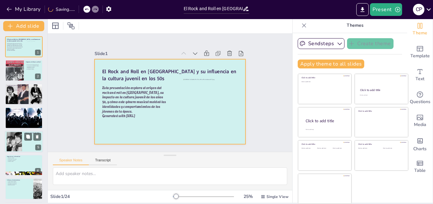
checkbox input "true"
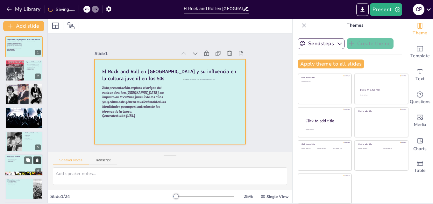
checkbox input "true"
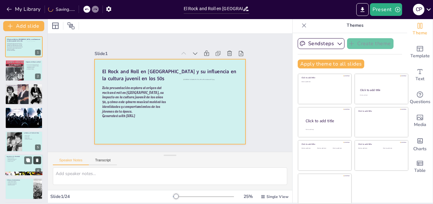
checkbox input "true"
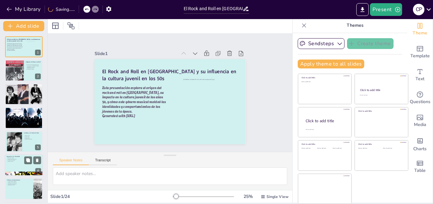
checkbox input "true"
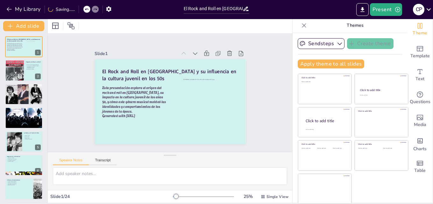
checkbox input "true"
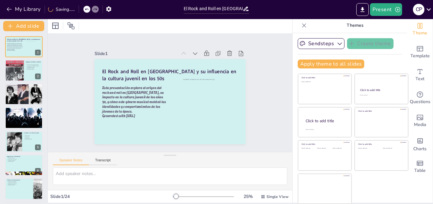
checkbox input "true"
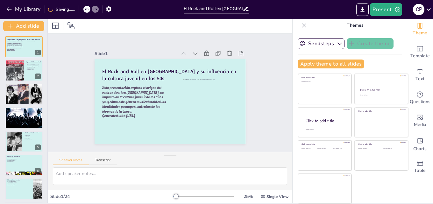
checkbox input "true"
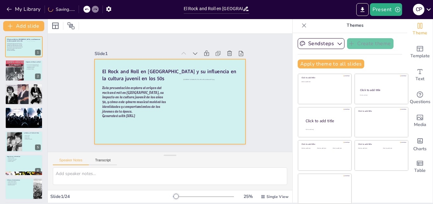
scroll to position [96, 0]
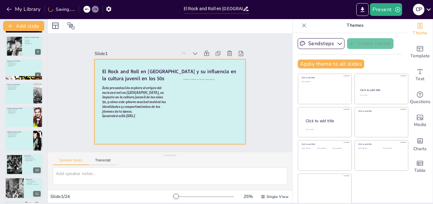
checkbox input "true"
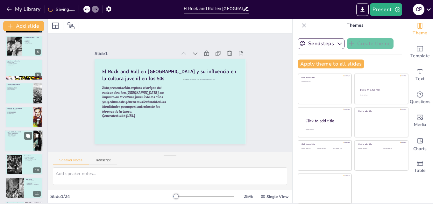
checkbox input "true"
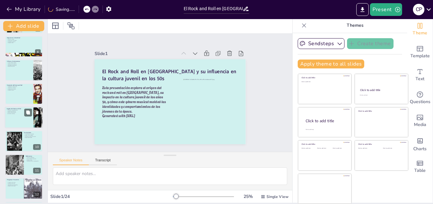
checkbox input "true"
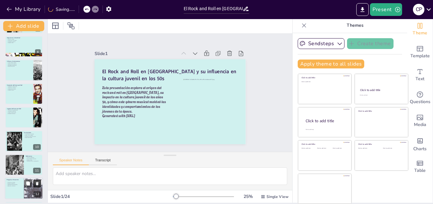
checkbox input "true"
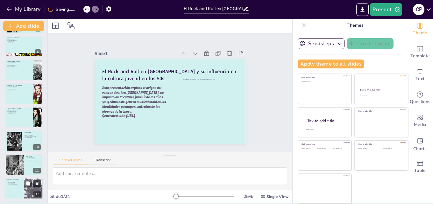
checkbox input "true"
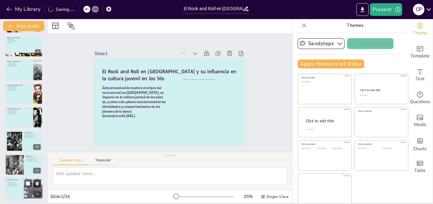
scroll to position [159, 0]
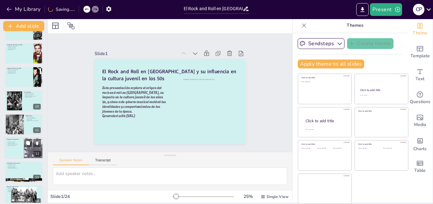
checkbox input "true"
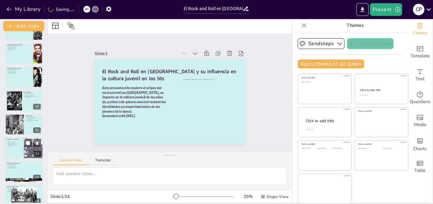
checkbox input "true"
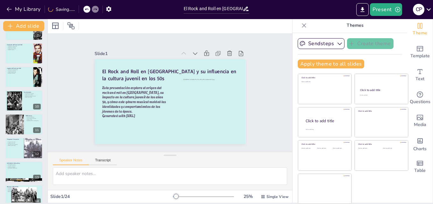
checkbox input "true"
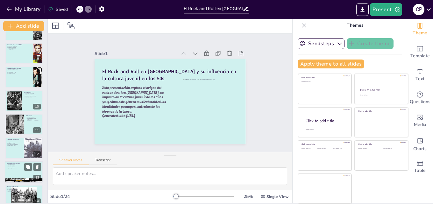
checkbox input "true"
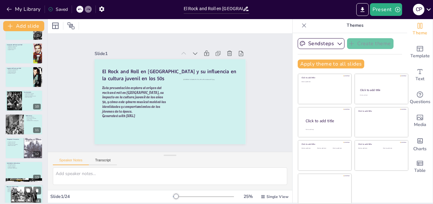
checkbox input "true"
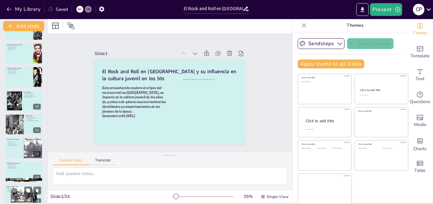
checkbox input "true"
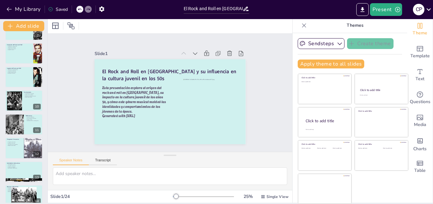
checkbox input "true"
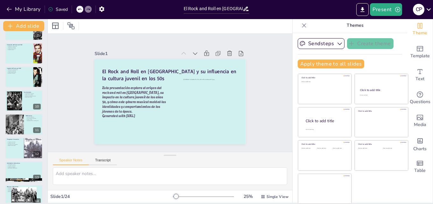
checkbox input "true"
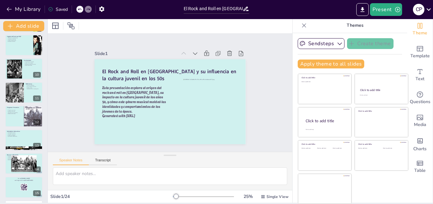
checkbox input "true"
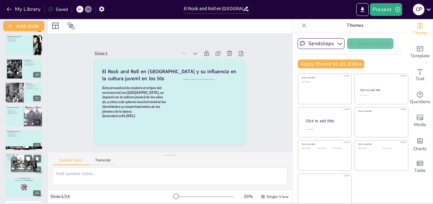
checkbox input "true"
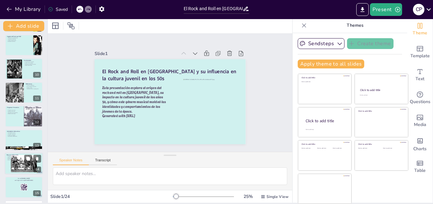
checkbox input "true"
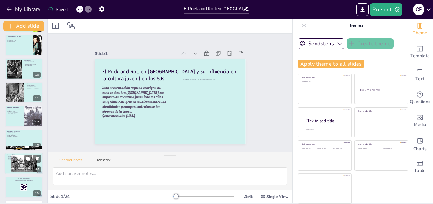
click at [24, 165] on div at bounding box center [24, 163] width 26 height 17
type textarea "Proporcionar fuentes adicionales es fundamental para aquellos que desean explor…"
checkbox input "true"
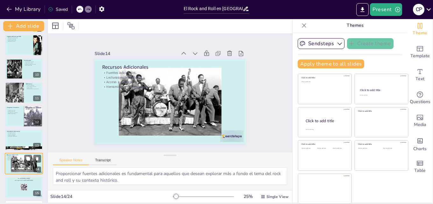
scroll to position [238, 0]
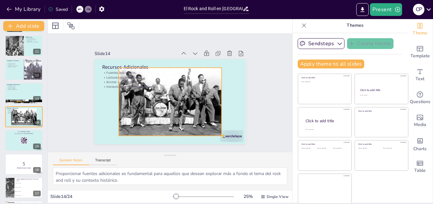
click at [177, 114] on div at bounding box center [167, 101] width 122 height 104
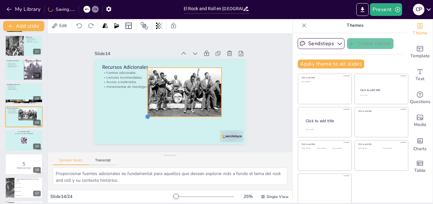
drag, startPoint x: 110, startPoint y: 132, endPoint x: 198, endPoint y: 113, distance: 89.6
click at [198, 113] on div "Recursos Adicionales Fuentes adicionales. Lecturas recomendadas. Acceso a mater…" at bounding box center [168, 101] width 166 height 115
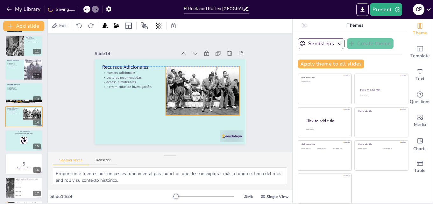
drag, startPoint x: 182, startPoint y: 97, endPoint x: 200, endPoint y: 96, distance: 18.2
click at [200, 96] on div at bounding box center [197, 110] width 88 height 83
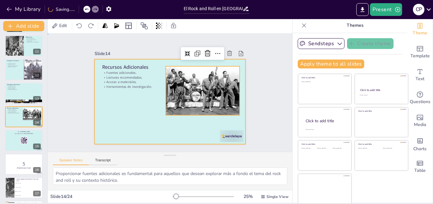
click at [124, 122] on div at bounding box center [165, 100] width 173 height 149
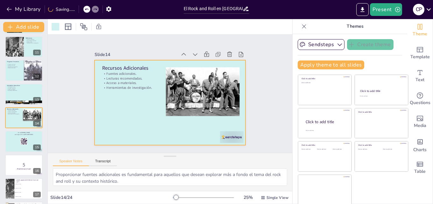
scroll to position [0, 0]
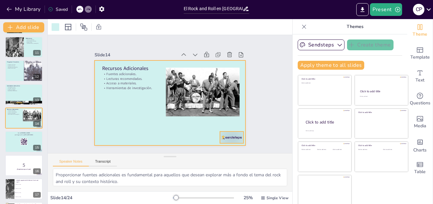
click at [208, 154] on div at bounding box center [194, 166] width 26 height 24
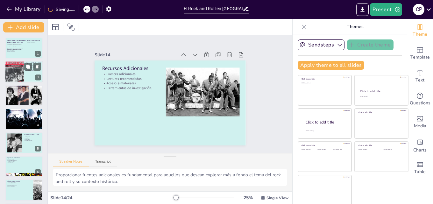
click at [9, 78] on div at bounding box center [14, 72] width 21 height 22
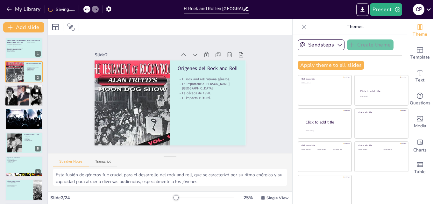
click at [20, 98] on div at bounding box center [23, 96] width 39 height 22
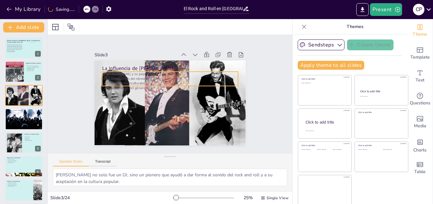
click at [123, 81] on p "Conciertos multiculturales." at bounding box center [172, 83] width 134 height 33
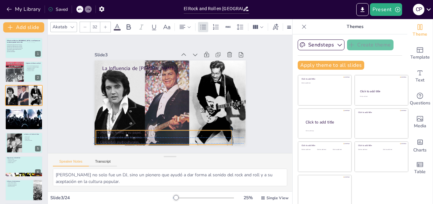
drag, startPoint x: 127, startPoint y: 81, endPoint x: 119, endPoint y: 137, distance: 57.0
click at [119, 137] on div "Alan Freed y su papel. La introducción del término. Conciertos multiculturales.…" at bounding box center [146, 133] width 132 height 73
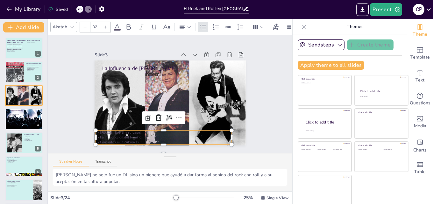
click at [72, 25] on icon at bounding box center [72, 27] width 5 height 5
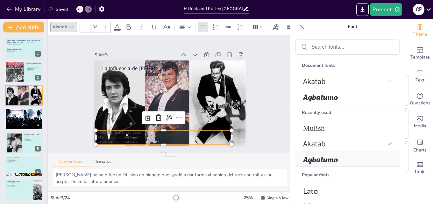
click at [321, 159] on span "Agbalumo" at bounding box center [346, 158] width 86 height 11
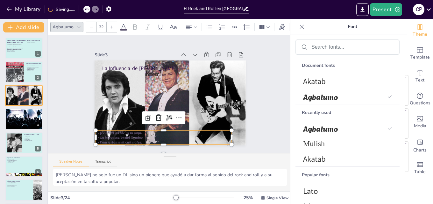
click at [124, 29] on span at bounding box center [123, 30] width 7 height 2
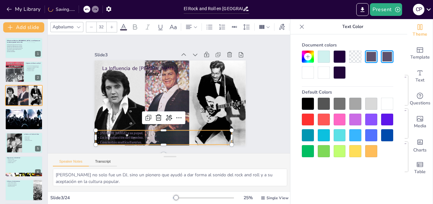
click at [387, 104] on div at bounding box center [387, 104] width 12 height 12
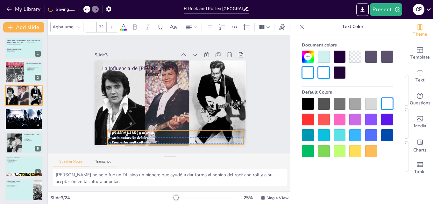
drag, startPoint x: 124, startPoint y: 136, endPoint x: 130, endPoint y: 135, distance: 5.9
click at [130, 133] on span "La introducción del término." at bounding box center [122, 124] width 43 height 18
drag, startPoint x: 236, startPoint y: 135, endPoint x: 225, endPoint y: 133, distance: 10.9
click at [223, 148] on div at bounding box center [218, 157] width 11 height 19
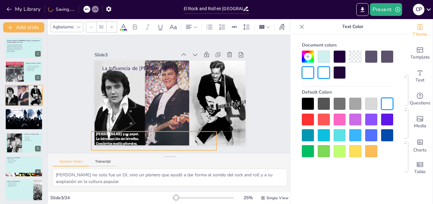
drag, startPoint x: 130, startPoint y: 131, endPoint x: 114, endPoint y: 131, distance: 16.2
click at [114, 129] on span "[PERSON_NAME] y su papel." at bounding box center [109, 122] width 43 height 14
click at [354, 154] on div at bounding box center [355, 151] width 12 height 12
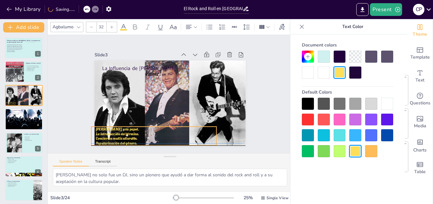
drag, startPoint x: 129, startPoint y: 136, endPoint x: 129, endPoint y: 129, distance: 6.7
click at [124, 83] on span "La introducción del término." at bounding box center [112, 62] width 22 height 42
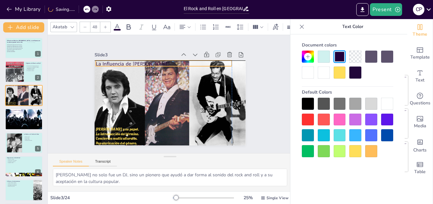
drag, startPoint x: 126, startPoint y: 66, endPoint x: 121, endPoint y: 62, distance: 6.9
click at [121, 62] on p "La Influencia de [PERSON_NAME]" at bounding box center [170, 63] width 134 height 35
click at [334, 68] on div at bounding box center [340, 73] width 12 height 12
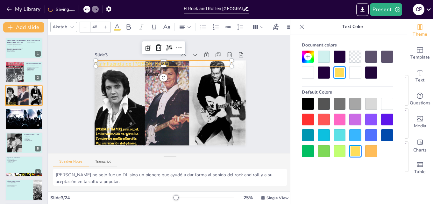
click at [341, 59] on div at bounding box center [340, 57] width 12 height 12
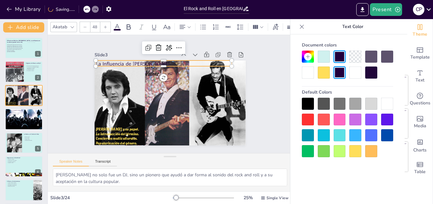
click at [62, 25] on div "Akatab" at bounding box center [59, 27] width 17 height 9
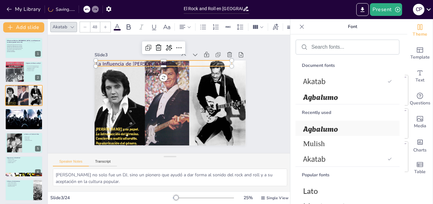
click at [319, 129] on span "Agbalumo" at bounding box center [346, 128] width 86 height 11
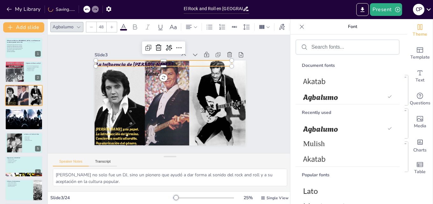
click at [259, 84] on div "Slide 1 El Rock and Roll en Cleveland y su influencia en la cultura juvenil en …" at bounding box center [169, 94] width 269 height 188
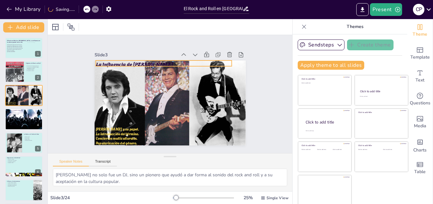
click at [143, 64] on div "La Influencia de Alan Freed Alan Freed y su papel. La introducción del término.…" at bounding box center [167, 103] width 170 height 128
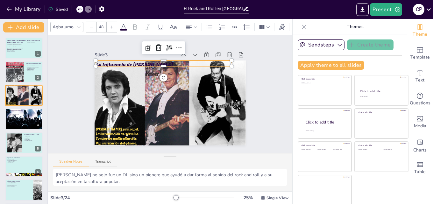
click at [272, 76] on div "Slide 1 El Rock and Roll en Cleveland y su influencia en la cultura juvenil en …" at bounding box center [170, 93] width 272 height 207
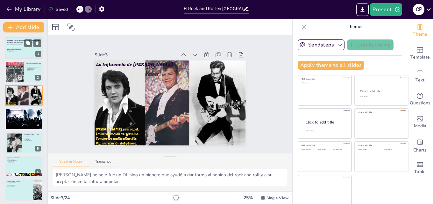
click at [24, 57] on div at bounding box center [24, 48] width 38 height 22
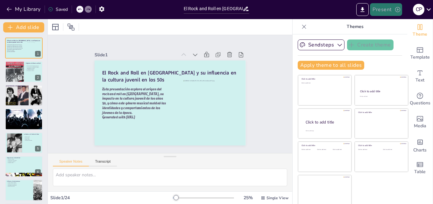
click at [382, 11] on button "Present" at bounding box center [386, 9] width 32 height 13
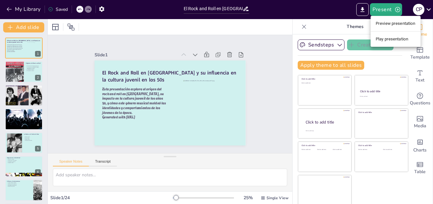
click at [390, 24] on li "Preview presentation" at bounding box center [396, 23] width 50 height 10
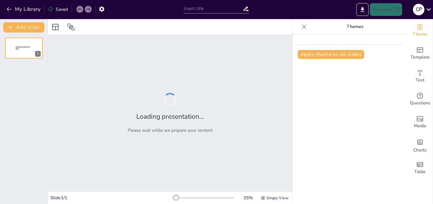
type input "El Rock and Roll en [GEOGRAPHIC_DATA] y su influencia en la cultura juvenil en …"
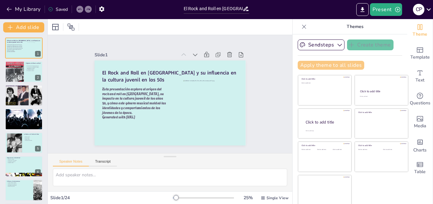
checkbox input "true"
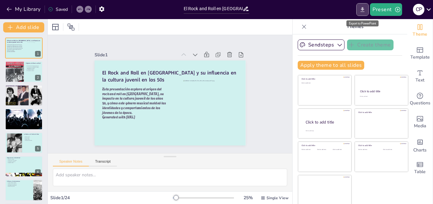
click at [362, 13] on button "Export to PowerPoint" at bounding box center [362, 9] width 12 height 13
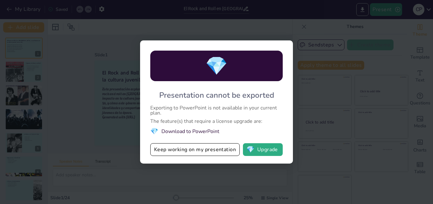
click at [295, 28] on div "💎 Presentation cannot be exported Exporting to PowerPoint is not available in y…" at bounding box center [216, 102] width 433 height 204
click at [197, 151] on button "Keep working on my presentation" at bounding box center [194, 149] width 89 height 13
checkbox input "true"
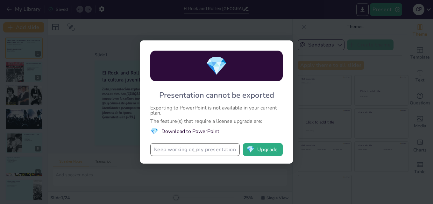
checkbox input "true"
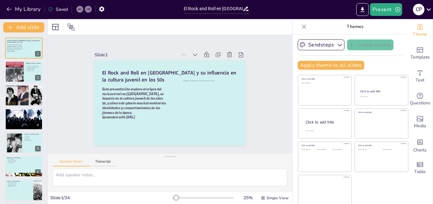
checkbox input "true"
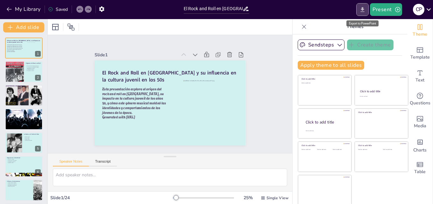
click at [361, 10] on icon "Export to PowerPoint" at bounding box center [362, 9] width 7 height 7
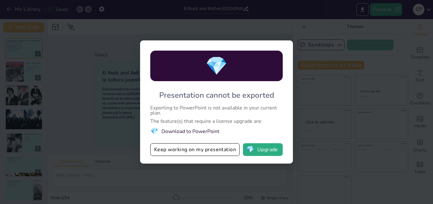
click at [320, 89] on div "💎 Presentation cannot be exported Exporting to PowerPoint is not available in y…" at bounding box center [216, 102] width 433 height 204
click at [227, 30] on div "💎 Presentation cannot be exported Exporting to PowerPoint is not available in y…" at bounding box center [216, 102] width 433 height 204
click at [193, 150] on button "Keep working on my presentation" at bounding box center [194, 149] width 89 height 13
checkbox input "true"
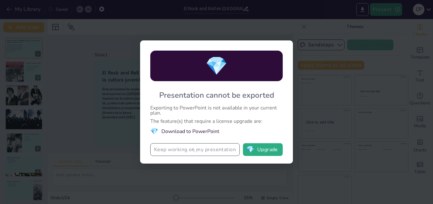
checkbox input "true"
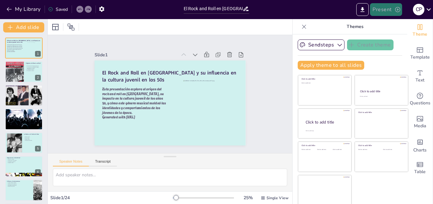
checkbox input "true"
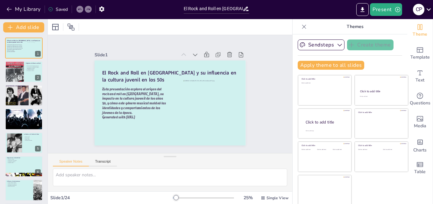
click at [427, 10] on icon at bounding box center [428, 9] width 9 height 9
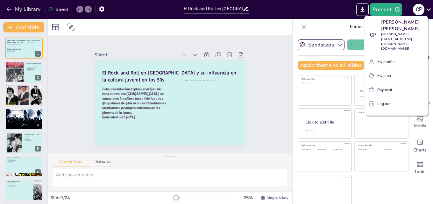
click at [318, 11] on div at bounding box center [216, 102] width 433 height 204
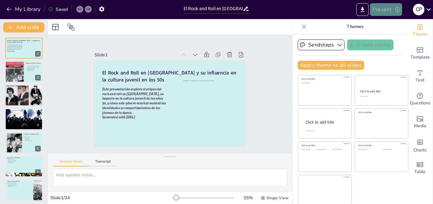
click at [388, 8] on button "Present" at bounding box center [386, 9] width 32 height 13
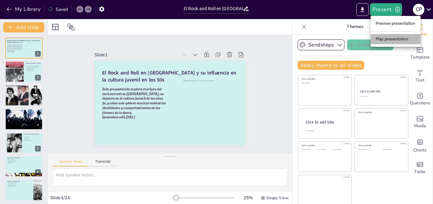
click at [388, 40] on li "Play presentation" at bounding box center [396, 39] width 50 height 10
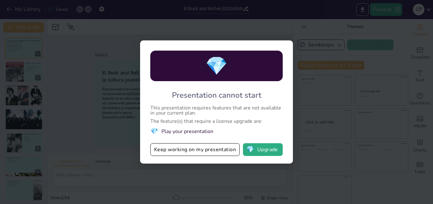
click at [321, 97] on div "💎 Presentation cannot start This presentation requires features that are not av…" at bounding box center [216, 102] width 433 height 204
click at [183, 151] on button "Keep working on my presentation" at bounding box center [194, 149] width 89 height 13
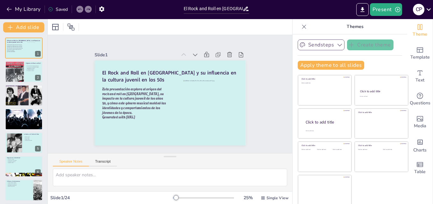
checkbox input "true"
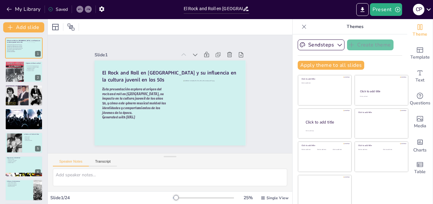
checkbox input "true"
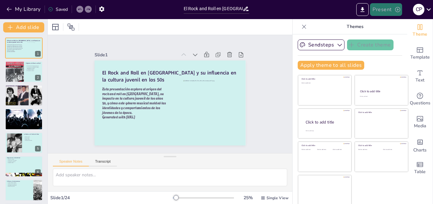
click at [393, 12] on button "Present" at bounding box center [386, 9] width 32 height 13
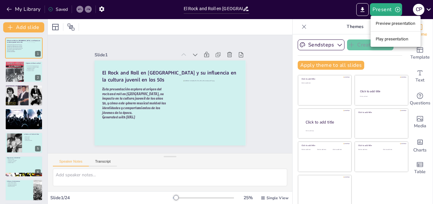
click at [389, 23] on li "Preview presentation" at bounding box center [396, 23] width 50 height 10
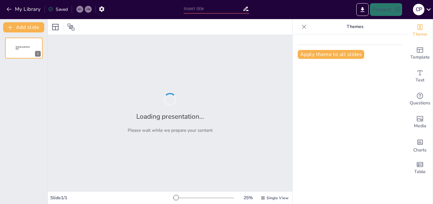
type input "El Rock and Roll en [GEOGRAPHIC_DATA] y su influencia en la cultura juvenil en …"
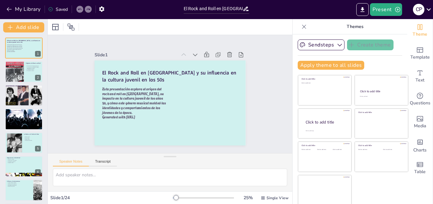
checkbox input "true"
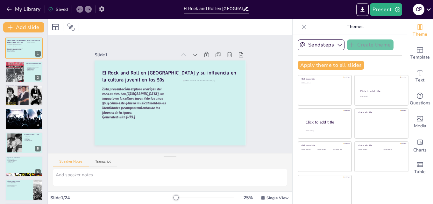
click at [102, 10] on icon "button" at bounding box center [101, 9] width 7 height 7
checkbox input "true"
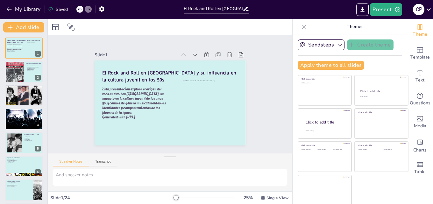
checkbox input "true"
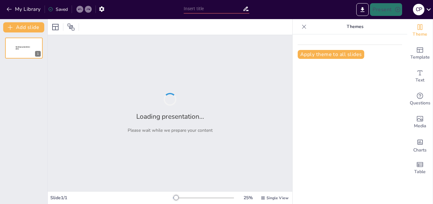
type input "El Rock and Roll en [GEOGRAPHIC_DATA] y su influencia en la cultura juvenil en …"
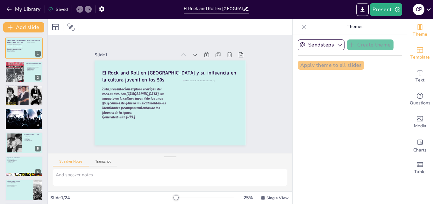
click at [414, 54] on span "Template" at bounding box center [419, 57] width 19 height 7
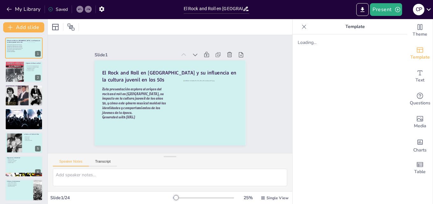
checkbox input "true"
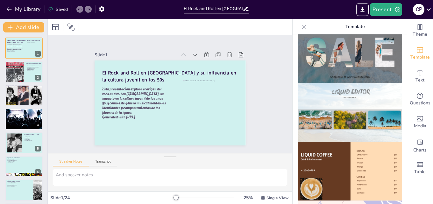
scroll to position [350, 0]
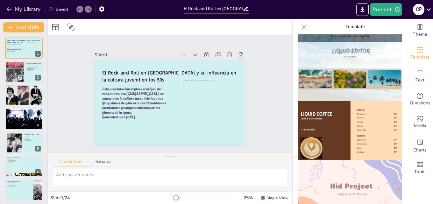
checkbox input "true"
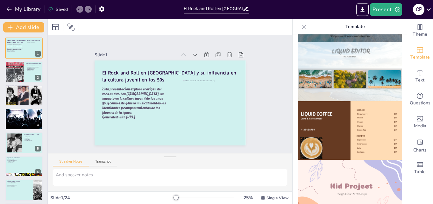
checkbox input "true"
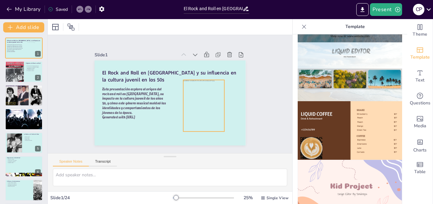
checkbox input "true"
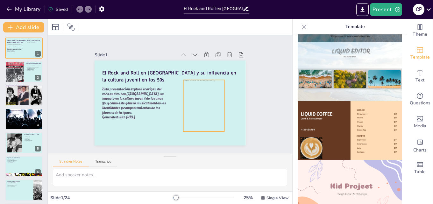
checkbox input "true"
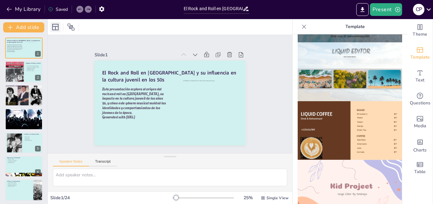
click at [55, 28] on icon at bounding box center [55, 27] width 6 height 6
click at [71, 28] on icon at bounding box center [71, 27] width 8 height 8
checkbox input "true"
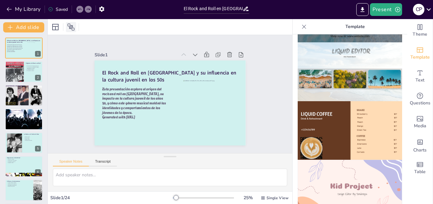
checkbox input "true"
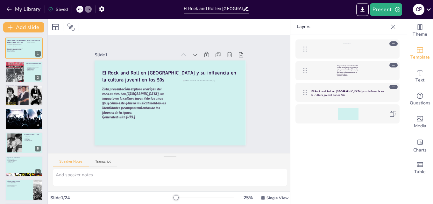
checkbox input "true"
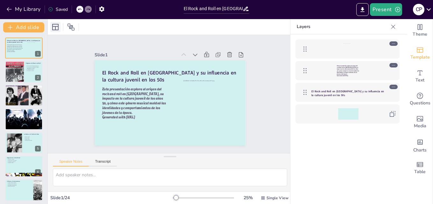
click at [56, 30] on icon at bounding box center [55, 27] width 6 height 6
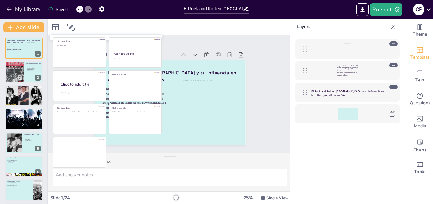
checkbox input "true"
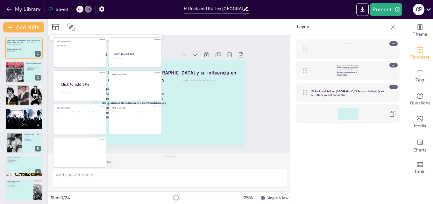
checkbox input "true"
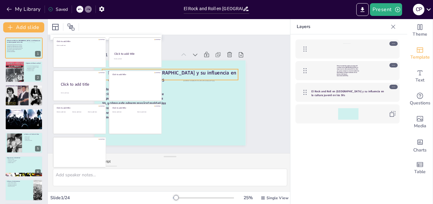
checkbox input "true"
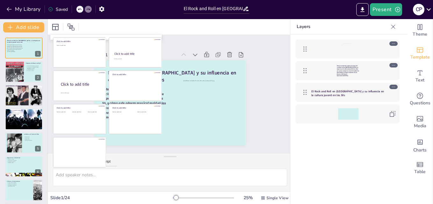
checkbox input "true"
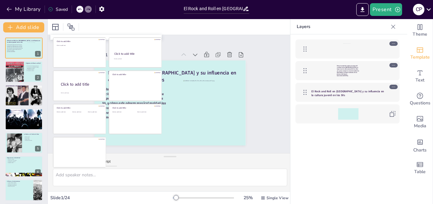
checkbox input "true"
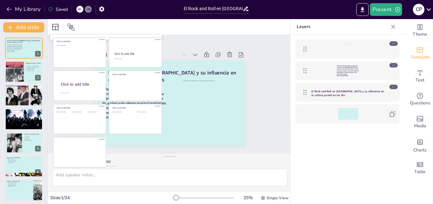
click at [260, 93] on div "Slide 1 El Rock and Roll en [GEOGRAPHIC_DATA] y su influencia en la cultura juv…" at bounding box center [170, 94] width 244 height 118
checkbox input "true"
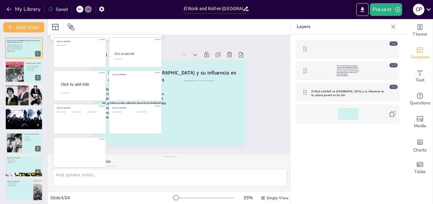
checkbox input "true"
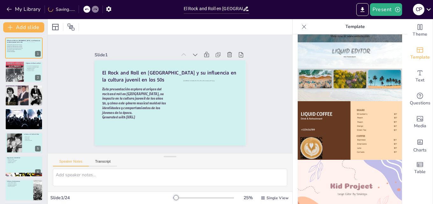
click at [322, 113] on img at bounding box center [350, 130] width 104 height 59
checkbox input "true"
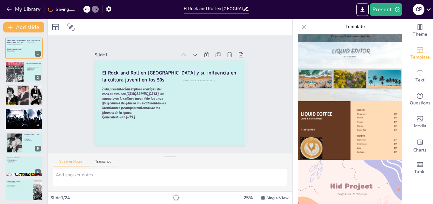
checkbox input "true"
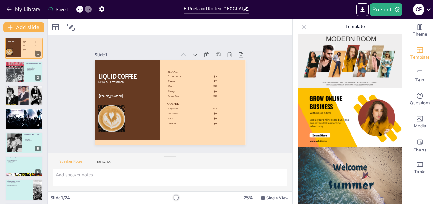
scroll to position [32, 0]
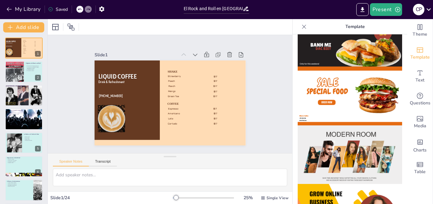
checkbox input "true"
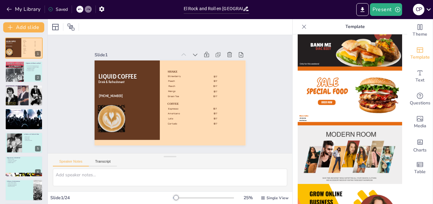
checkbox input "true"
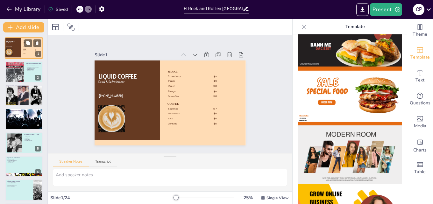
checkbox input "true"
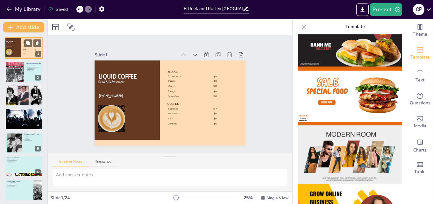
checkbox input "true"
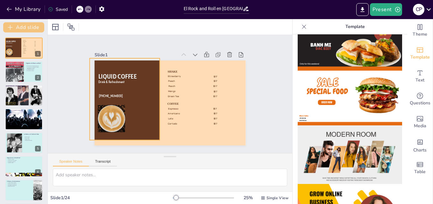
checkbox input "true"
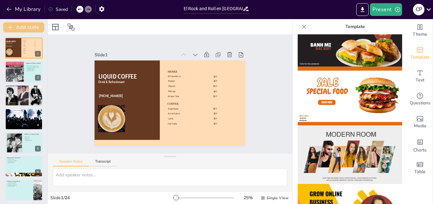
checkbox input "true"
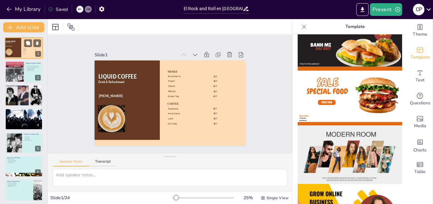
checkbox input "true"
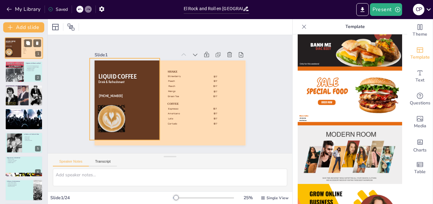
checkbox input "true"
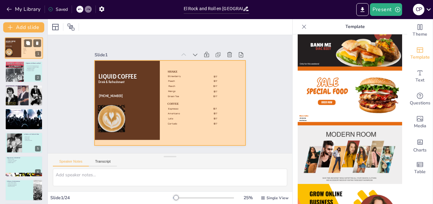
checkbox input "true"
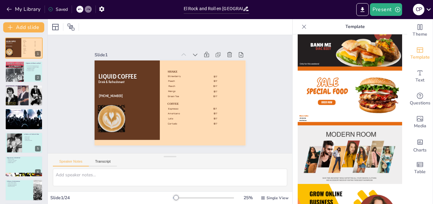
checkbox input "true"
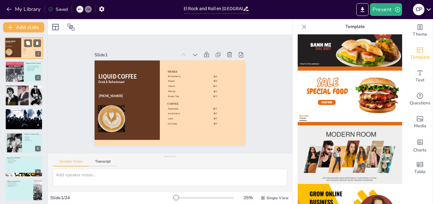
checkbox input "true"
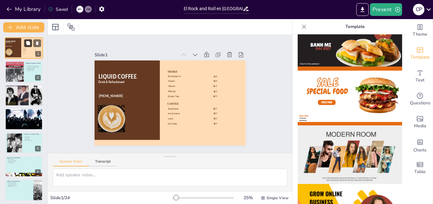
checkbox input "true"
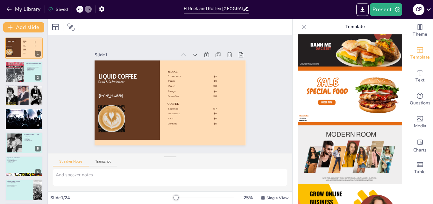
checkbox input "true"
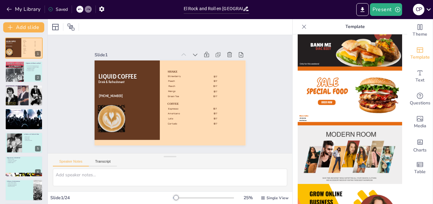
checkbox input "true"
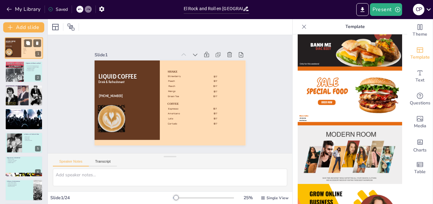
checkbox input "true"
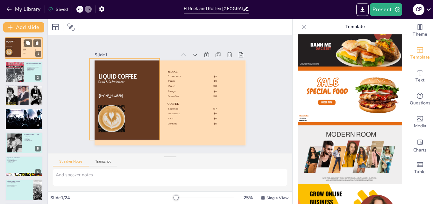
click at [17, 56] on div at bounding box center [13, 47] width 18 height 21
checkbox input "true"
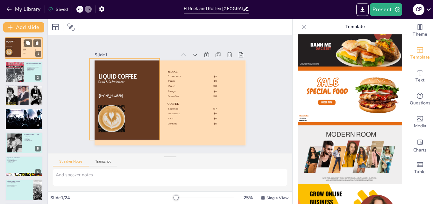
checkbox input "true"
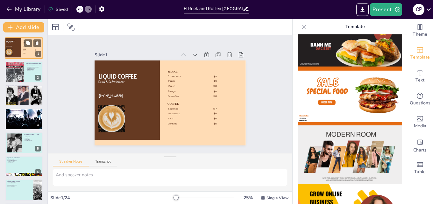
checkbox input "true"
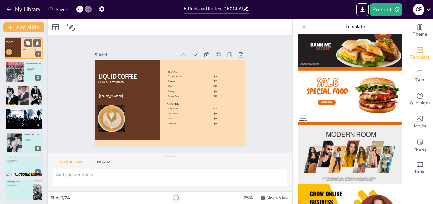
checkbox input "true"
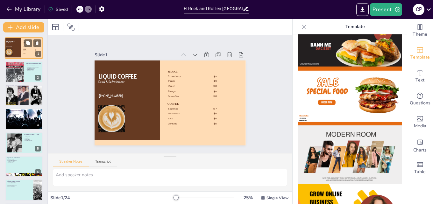
checkbox input "true"
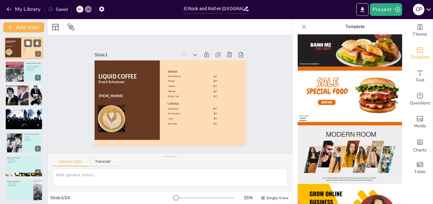
checkbox input "true"
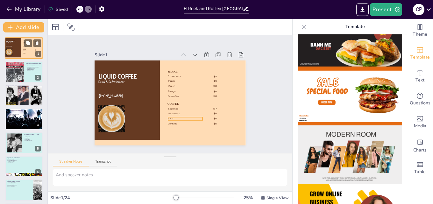
checkbox input "true"
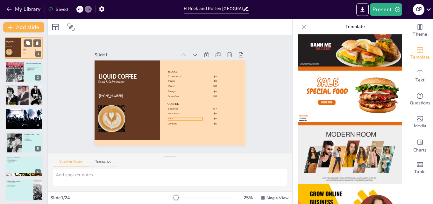
checkbox input "true"
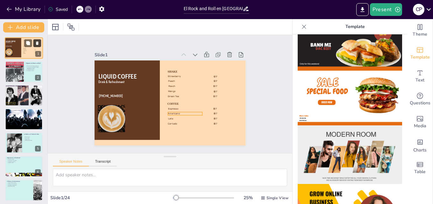
checkbox input "true"
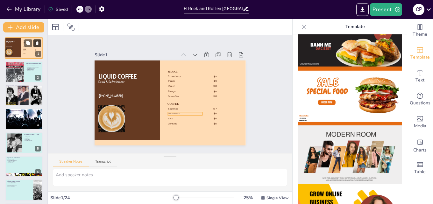
drag, startPoint x: 26, startPoint y: 51, endPoint x: 37, endPoint y: 45, distance: 12.3
click at [37, 45] on icon at bounding box center [37, 43] width 3 height 4
type textarea "Esta fusión de géneros fue crucial para el desarrollo del rock and roll, que se…"
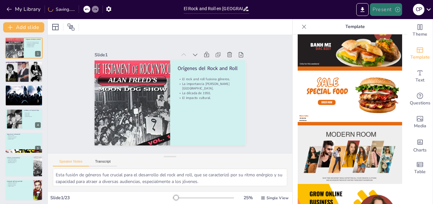
click at [379, 10] on button "Present" at bounding box center [386, 9] width 32 height 13
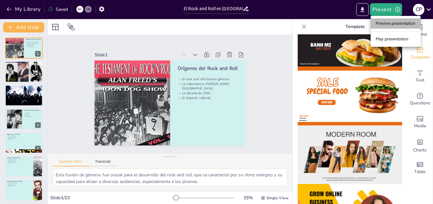
click at [395, 23] on li "Preview presentation" at bounding box center [396, 23] width 50 height 10
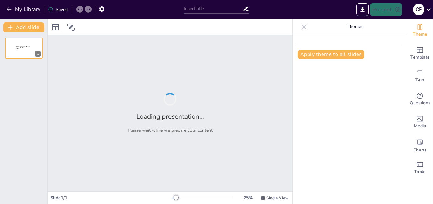
type input "El Rock and Roll en [GEOGRAPHIC_DATA] y su influencia en la cultura juvenil en …"
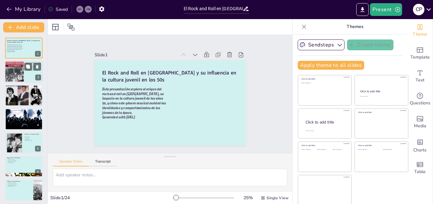
checkbox input "true"
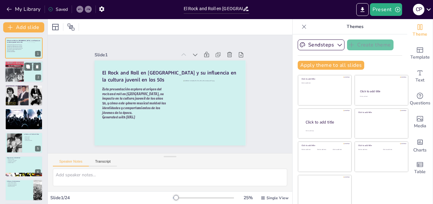
click at [18, 76] on div at bounding box center [14, 72] width 21 height 22
type textarea "Esta fusión de géneros fue crucial para el desarrollo del rock and roll, que se…"
checkbox input "true"
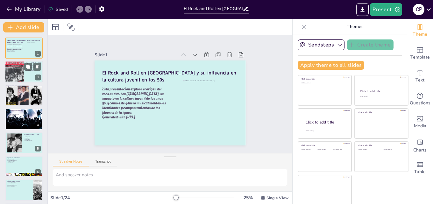
checkbox input "true"
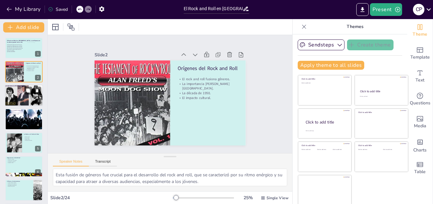
checkbox input "true"
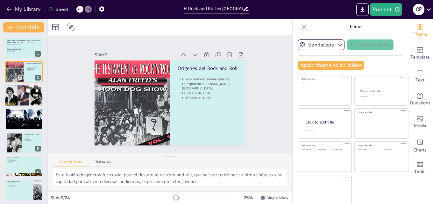
checkbox input "true"
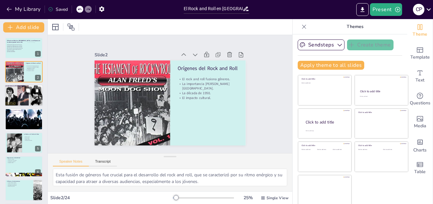
click at [21, 100] on div at bounding box center [23, 96] width 39 height 22
type textarea "[PERSON_NAME] no solo fue un DJ, sino un pionero que ayudó a dar forma al sonid…"
checkbox input "true"
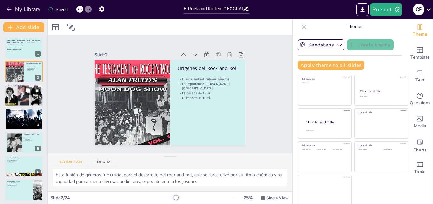
checkbox input "true"
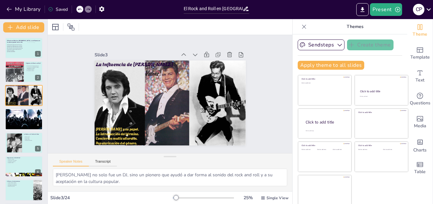
checkbox input "true"
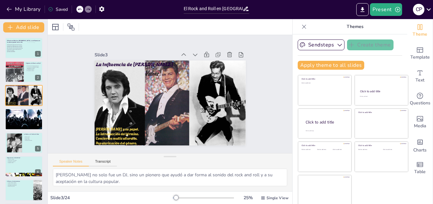
checkbox input "true"
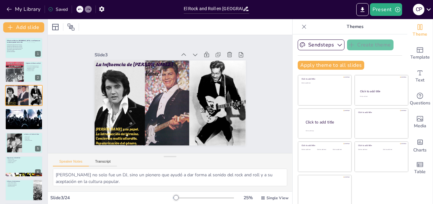
checkbox input "true"
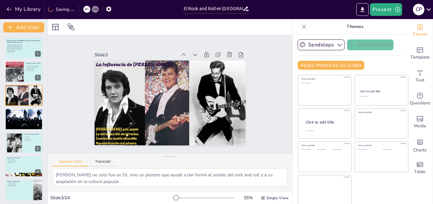
checkbox input "true"
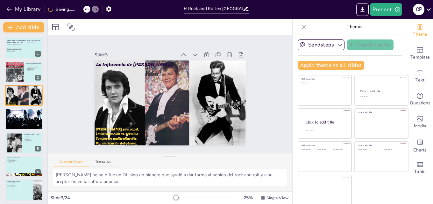
checkbox input "true"
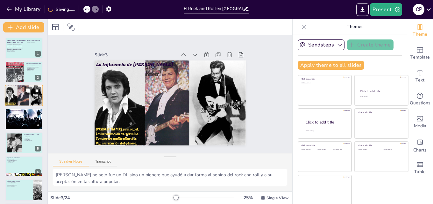
checkbox input "true"
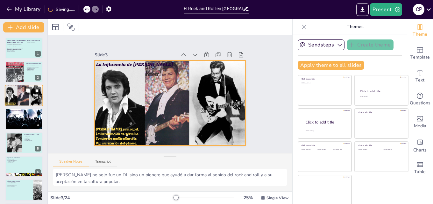
click at [17, 92] on div at bounding box center [23, 96] width 39 height 22
checkbox input "true"
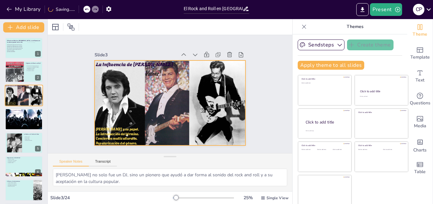
checkbox input "true"
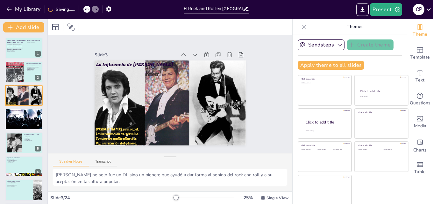
checkbox input "true"
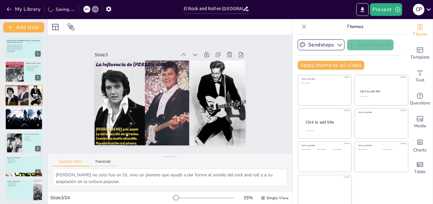
checkbox input "true"
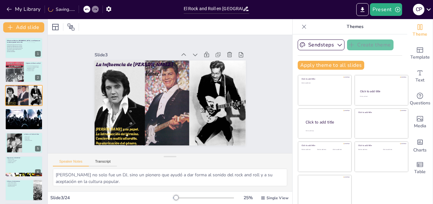
checkbox input "true"
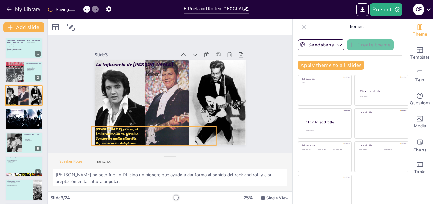
checkbox input "true"
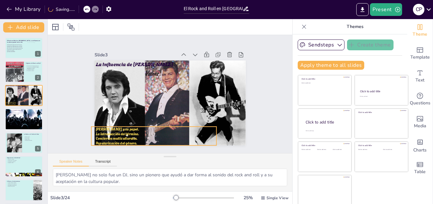
checkbox input "true"
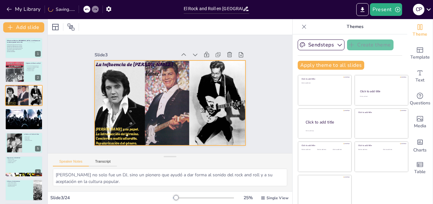
checkbox input "true"
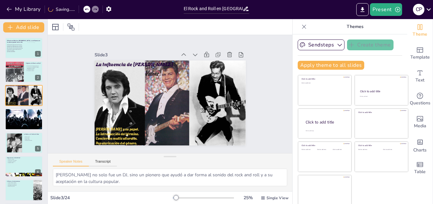
checkbox input "true"
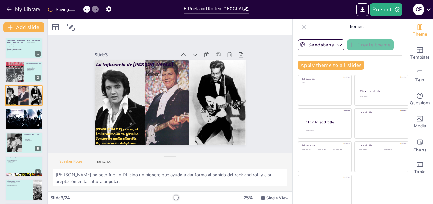
checkbox input "true"
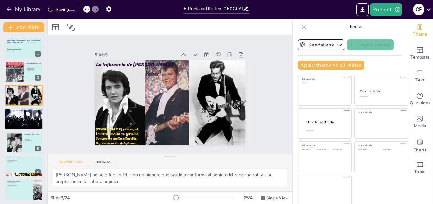
checkbox input "true"
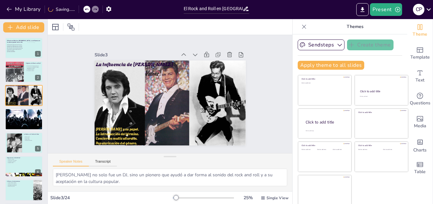
checkbox input "true"
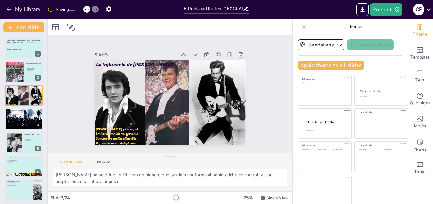
checkbox input "true"
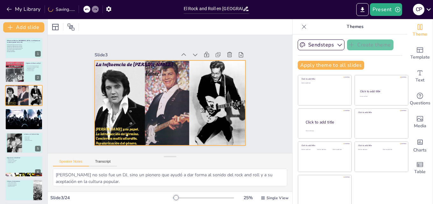
checkbox input "true"
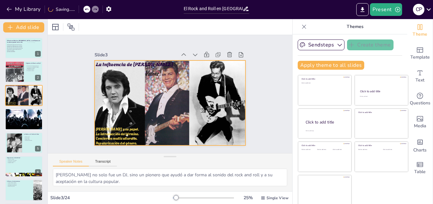
checkbox input "true"
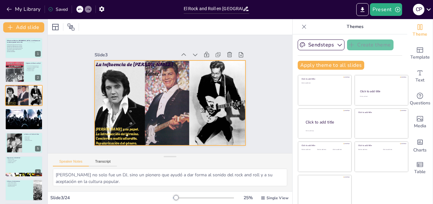
checkbox input "true"
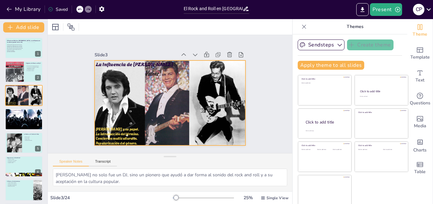
checkbox input "true"
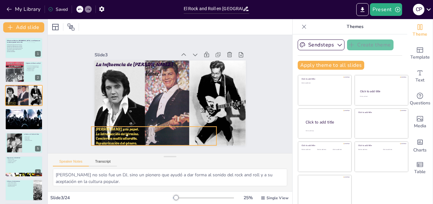
checkbox input "true"
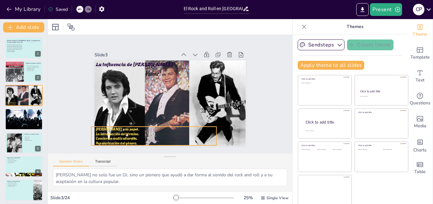
checkbox input "true"
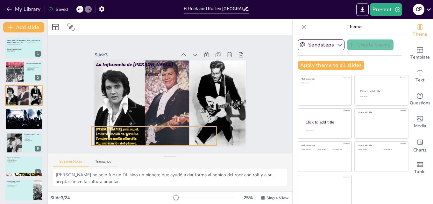
checkbox input "true"
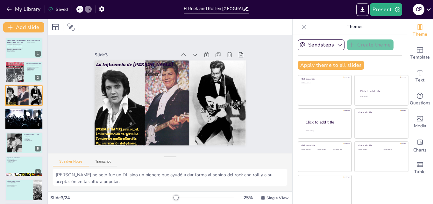
checkbox input "true"
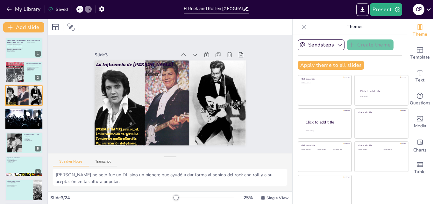
click at [25, 118] on div at bounding box center [24, 119] width 38 height 22
type textarea "La música rock and roll se convirtió en un medio de expresión para los jóvenes,…"
checkbox input "true"
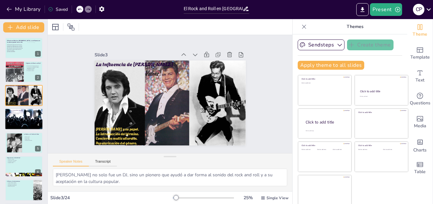
checkbox input "true"
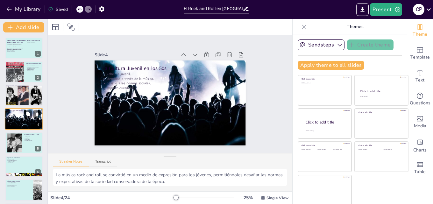
scroll to position [1, 0]
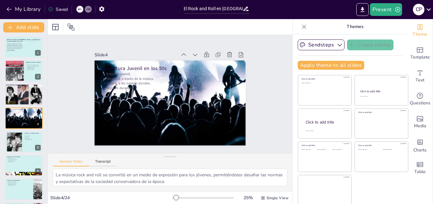
checkbox input "true"
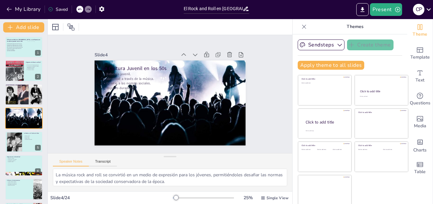
checkbox input "true"
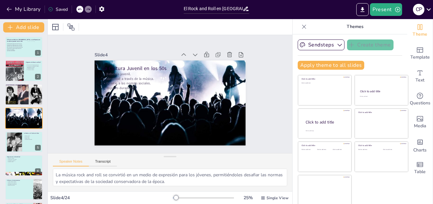
checkbox input "true"
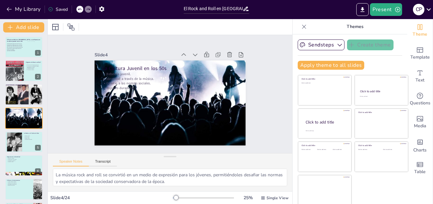
checkbox input "true"
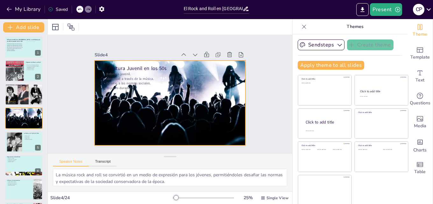
click at [219, 135] on div at bounding box center [168, 103] width 159 height 101
checkbox input "true"
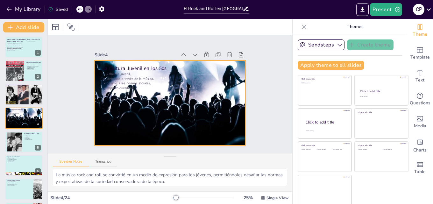
checkbox input "true"
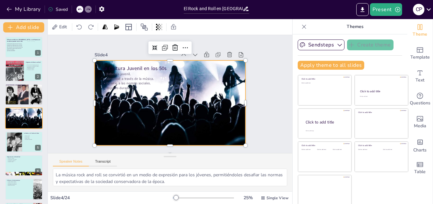
click at [224, 136] on div at bounding box center [168, 103] width 159 height 101
checkbox input "true"
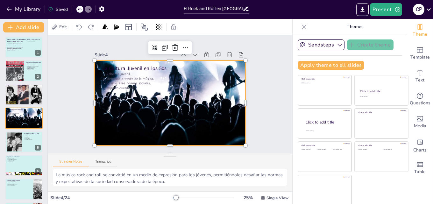
checkbox input "true"
click at [226, 138] on div at bounding box center [165, 101] width 173 height 149
checkbox input "true"
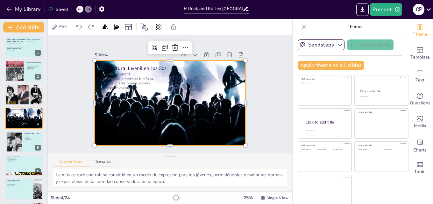
checkbox input "true"
click at [229, 138] on div at bounding box center [168, 103] width 166 height 115
checkbox input "true"
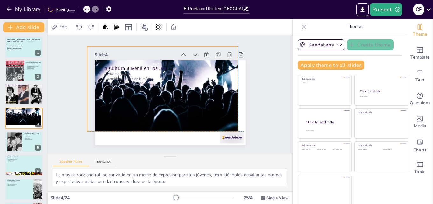
drag, startPoint x: 219, startPoint y: 131, endPoint x: 213, endPoint y: 116, distance: 16.4
click at [213, 116] on div at bounding box center [162, 88] width 151 height 85
click at [232, 138] on div at bounding box center [226, 144] width 25 height 14
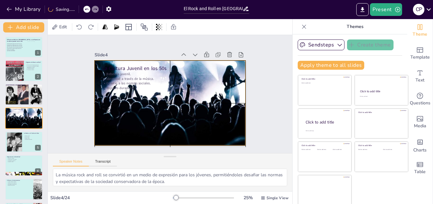
drag, startPoint x: 192, startPoint y: 125, endPoint x: 192, endPoint y: 139, distance: 14.6
click at [198, 138] on div at bounding box center [170, 102] width 151 height 85
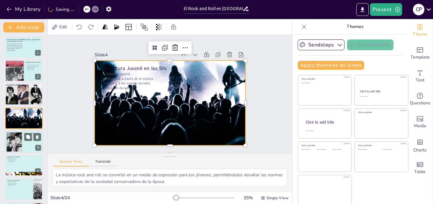
click at [29, 149] on div at bounding box center [24, 142] width 38 height 22
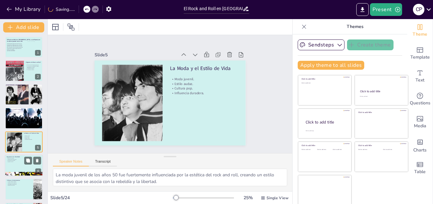
scroll to position [25, 0]
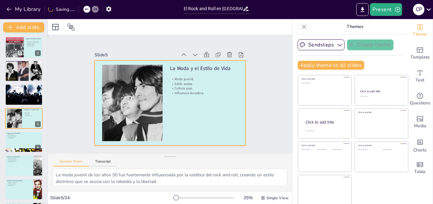
click at [224, 137] on div at bounding box center [170, 102] width 151 height 85
click at [27, 143] on div at bounding box center [24, 142] width 38 height 22
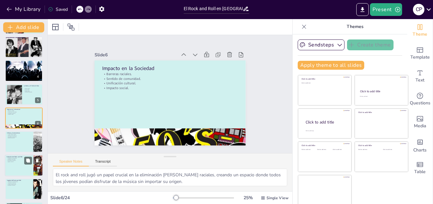
click at [18, 167] on div at bounding box center [24, 166] width 38 height 22
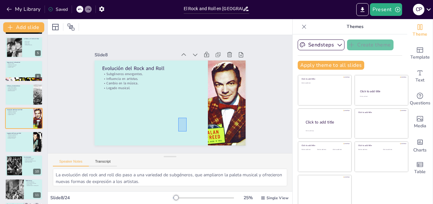
drag, startPoint x: 187, startPoint y: 131, endPoint x: 178, endPoint y: 121, distance: 13.6
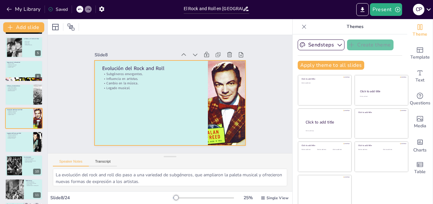
click at [162, 137] on div at bounding box center [168, 103] width 159 height 100
drag, startPoint x: 160, startPoint y: 137, endPoint x: 146, endPoint y: 122, distance: 20.0
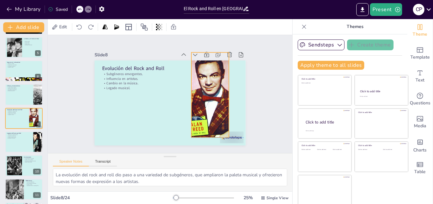
drag, startPoint x: 227, startPoint y: 113, endPoint x: 210, endPoint y: 107, distance: 17.6
click at [210, 107] on div at bounding box center [210, 95] width 56 height 85
click at [229, 134] on div at bounding box center [232, 137] width 24 height 12
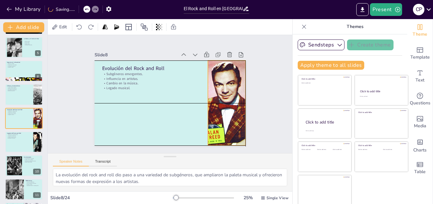
drag, startPoint x: 207, startPoint y: 108, endPoint x: 222, endPoint y: 117, distance: 17.4
click at [222, 117] on div at bounding box center [225, 109] width 65 height 90
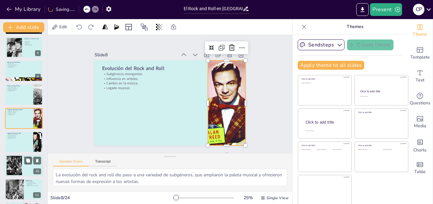
click at [32, 165] on div at bounding box center [24, 166] width 38 height 22
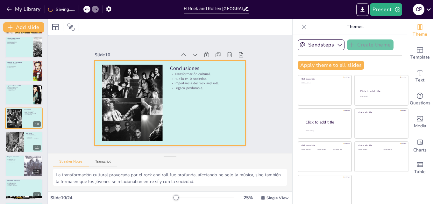
click at [195, 135] on div at bounding box center [161, 96] width 115 height 166
click at [18, 94] on div at bounding box center [24, 95] width 38 height 22
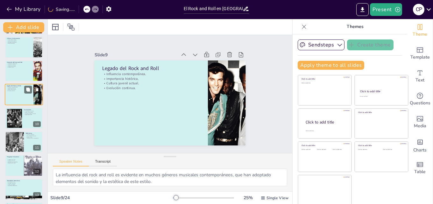
scroll to position [119, 0]
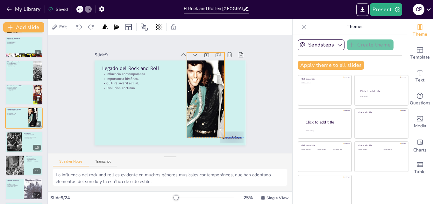
drag, startPoint x: 216, startPoint y: 136, endPoint x: 195, endPoint y: 129, distance: 22.1
click at [195, 129] on div at bounding box center [205, 95] width 127 height 85
click at [233, 138] on div at bounding box center [226, 144] width 25 height 14
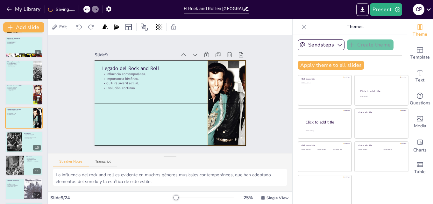
drag, startPoint x: 204, startPoint y: 123, endPoint x: 169, endPoint y: 125, distance: 34.8
click at [225, 131] on div at bounding box center [226, 109] width 136 height 98
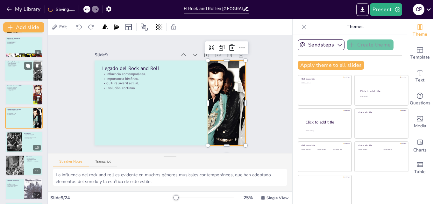
click at [29, 77] on div at bounding box center [24, 71] width 38 height 22
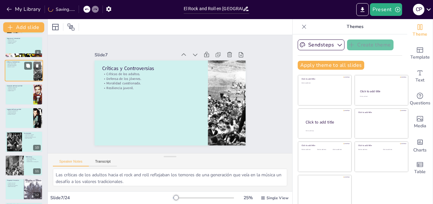
scroll to position [72, 0]
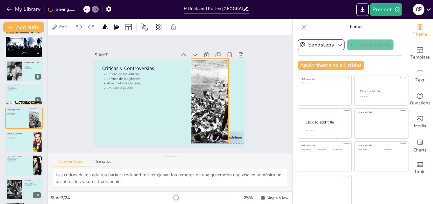
drag, startPoint x: 217, startPoint y: 132, endPoint x: 200, endPoint y: 129, distance: 17.2
click at [200, 129] on div at bounding box center [208, 105] width 125 height 97
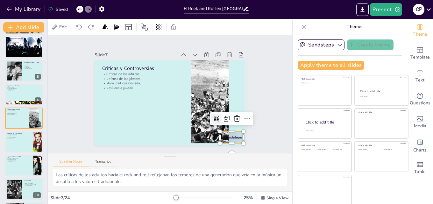
click at [228, 138] on div at bounding box center [232, 137] width 24 height 12
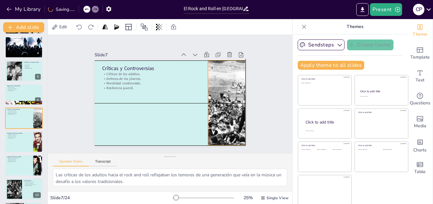
drag, startPoint x: 203, startPoint y: 129, endPoint x: 219, endPoint y: 130, distance: 15.9
click at [219, 130] on div at bounding box center [195, 145] width 137 height 144
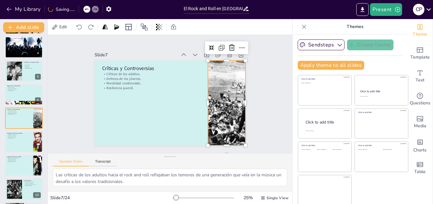
scroll to position [167, 0]
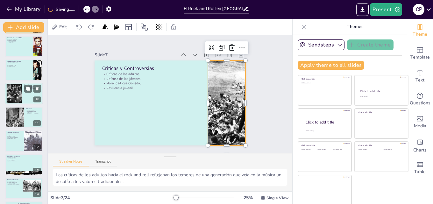
click at [30, 101] on div at bounding box center [24, 94] width 38 height 22
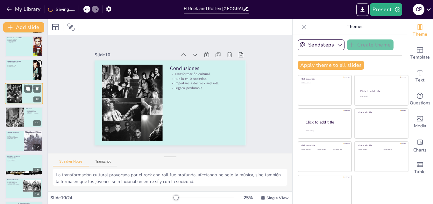
scroll to position [143, 0]
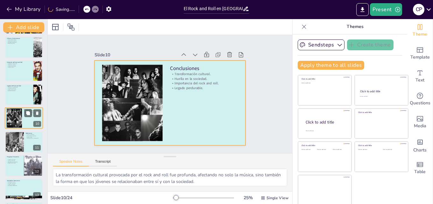
click at [26, 122] on div at bounding box center [24, 119] width 38 height 22
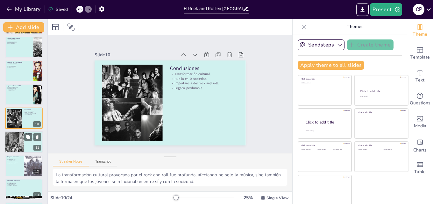
click at [19, 139] on div at bounding box center [14, 142] width 32 height 22
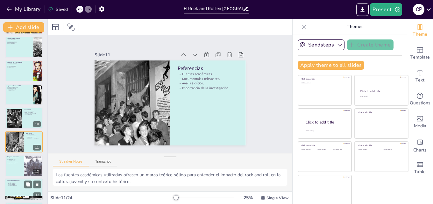
scroll to position [166, 0]
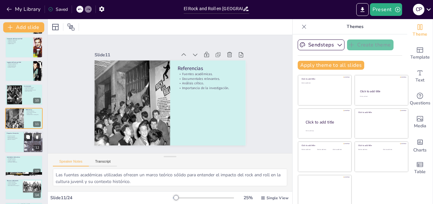
click at [30, 136] on icon at bounding box center [28, 137] width 4 height 4
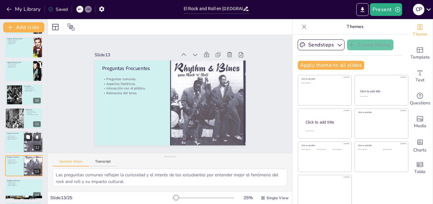
scroll to position [214, 0]
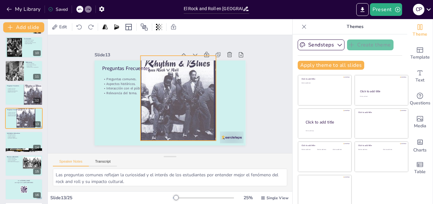
drag, startPoint x: 221, startPoint y: 133, endPoint x: 192, endPoint y: 129, distance: 30.0
click at [192, 129] on div at bounding box center [178, 98] width 97 height 85
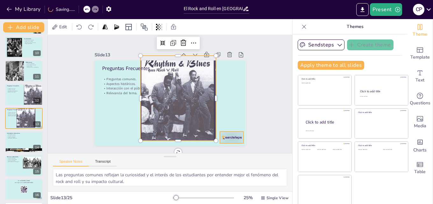
click at [221, 137] on div at bounding box center [226, 144] width 25 height 14
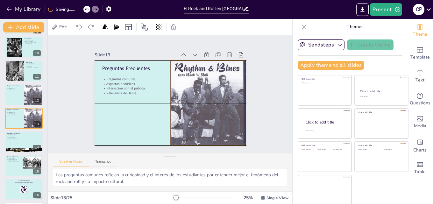
drag, startPoint x: 187, startPoint y: 126, endPoint x: 217, endPoint y: 130, distance: 30.8
click at [217, 130] on div at bounding box center [206, 107] width 105 height 95
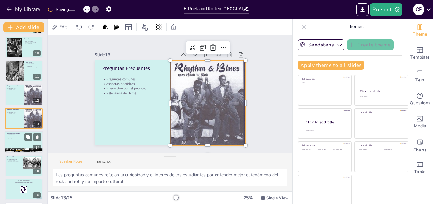
click at [23, 140] on div at bounding box center [24, 142] width 38 height 22
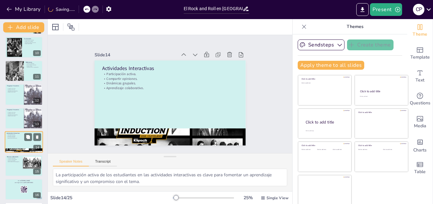
scroll to position [238, 0]
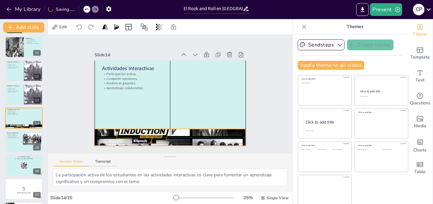
click at [128, 128] on div at bounding box center [165, 137] width 159 height 100
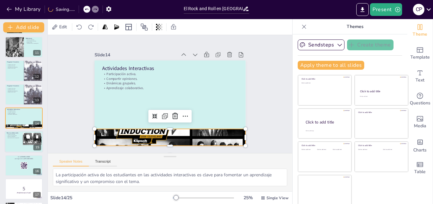
click at [18, 152] on div "Recursos Adicionales Fuentes adicionales. Lecturas recomendadas. Acceso a mater…" at bounding box center [24, 142] width 38 height 22
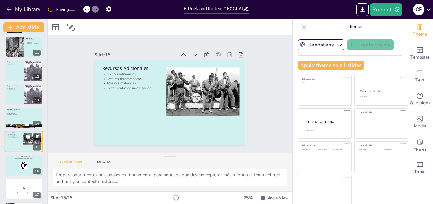
scroll to position [261, 0]
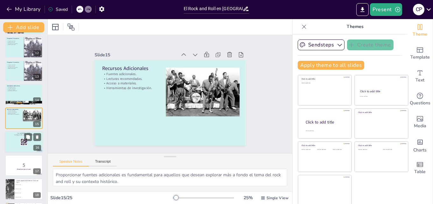
click at [26, 152] on div at bounding box center [24, 142] width 38 height 22
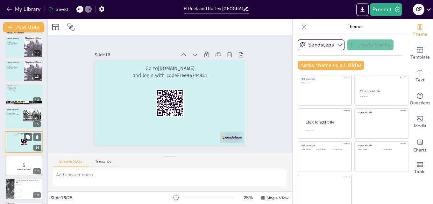
scroll to position [285, 0]
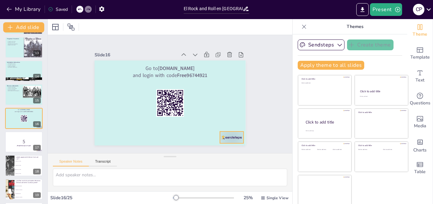
click at [220, 132] on div at bounding box center [232, 137] width 24 height 12
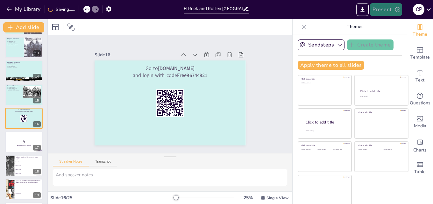
click at [388, 9] on button "Present" at bounding box center [386, 9] width 32 height 13
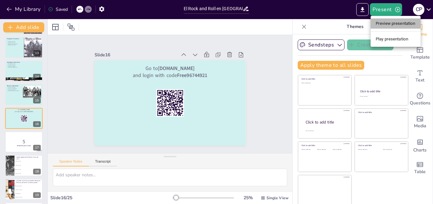
click at [393, 23] on li "Preview presentation" at bounding box center [396, 23] width 50 height 10
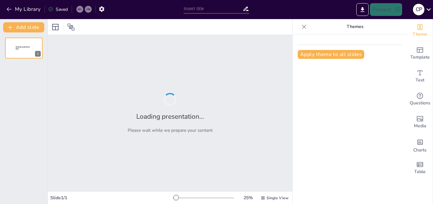
type input "El Rock and Roll en [GEOGRAPHIC_DATA] y su influencia en la cultura juvenil en …"
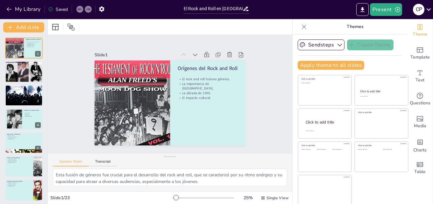
checkbox input "true"
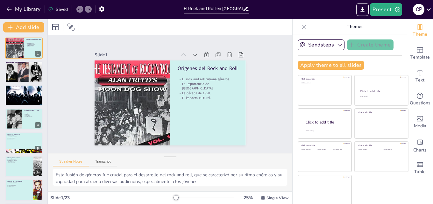
checkbox input "true"
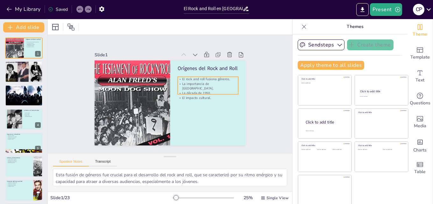
checkbox input "true"
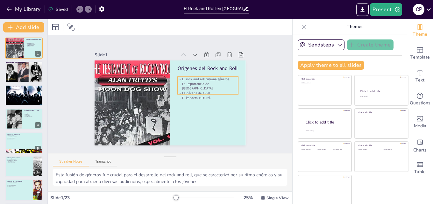
checkbox input "true"
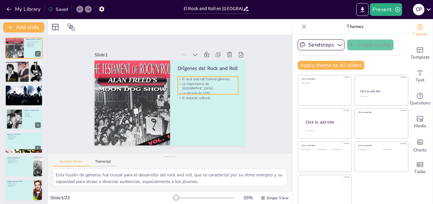
checkbox input "true"
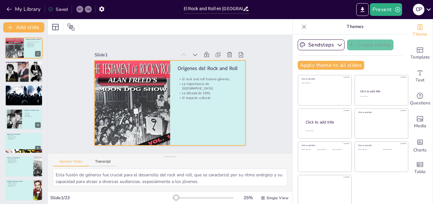
checkbox input "true"
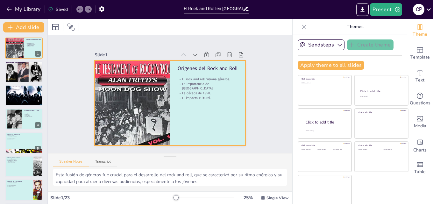
checkbox input "true"
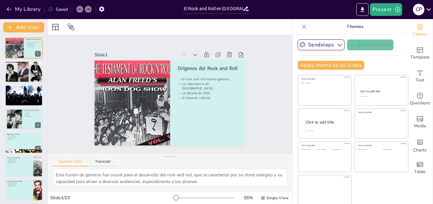
checkbox input "true"
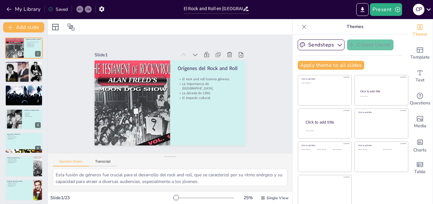
checkbox input "true"
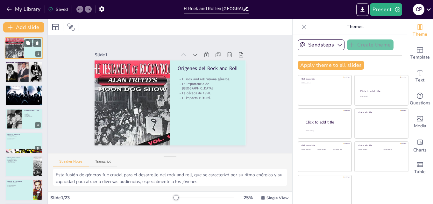
checkbox input "true"
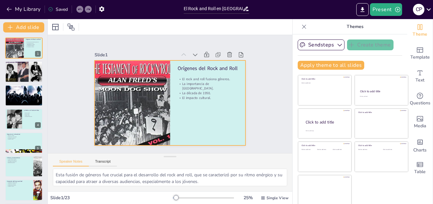
checkbox input "true"
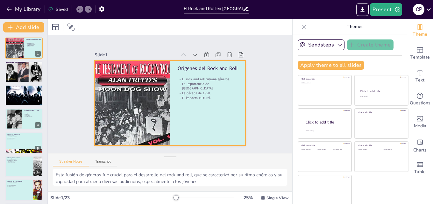
checkbox input "true"
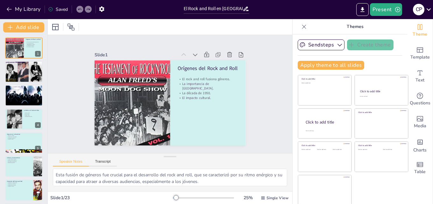
checkbox input "true"
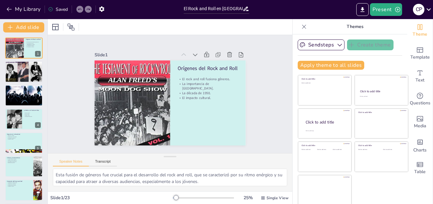
checkbox input "true"
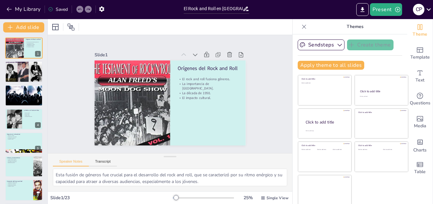
checkbox input "true"
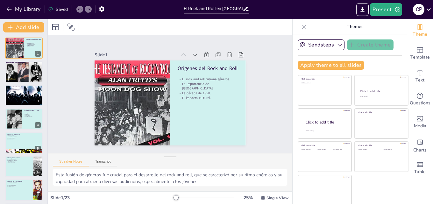
checkbox input "true"
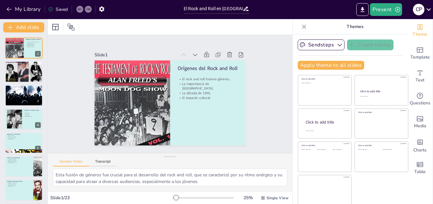
checkbox input "true"
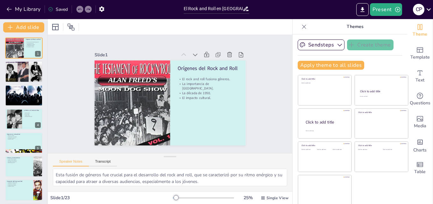
checkbox input "true"
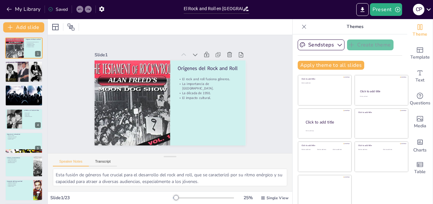
checkbox input "true"
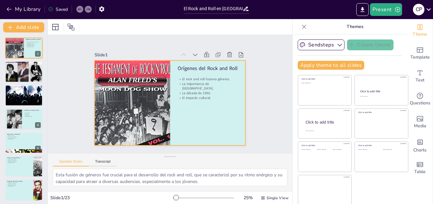
checkbox input "true"
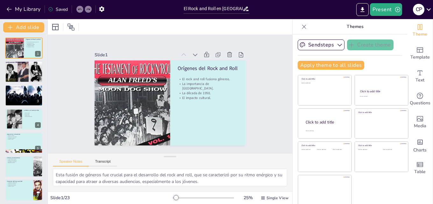
checkbox input "true"
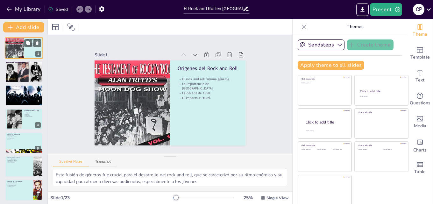
checkbox input "true"
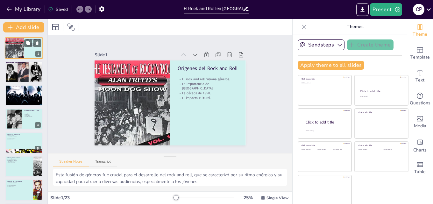
checkbox input "true"
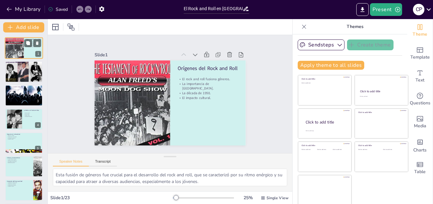
checkbox input "true"
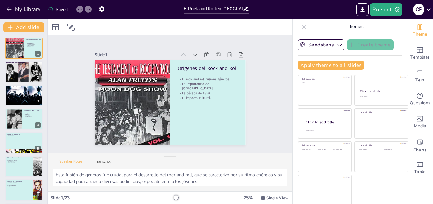
checkbox input "true"
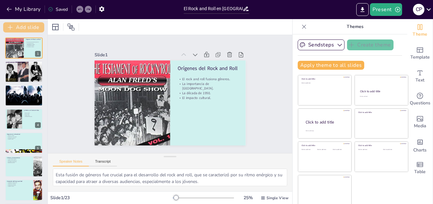
checkbox input "true"
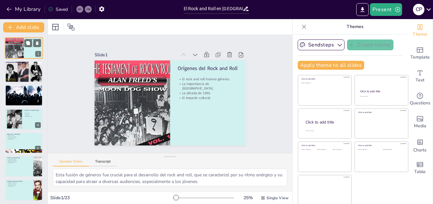
checkbox input "true"
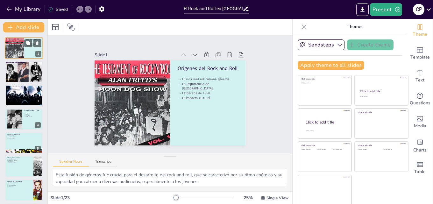
checkbox input "true"
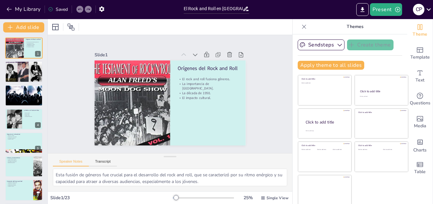
checkbox input "true"
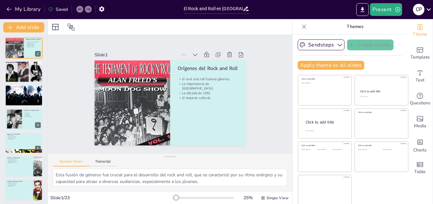
checkbox input "true"
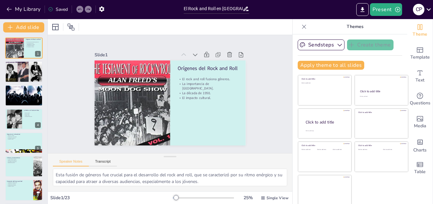
checkbox input "true"
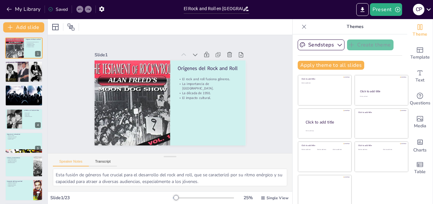
checkbox input "true"
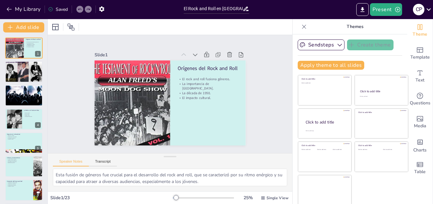
checkbox input "true"
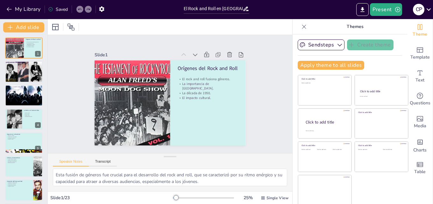
checkbox input "true"
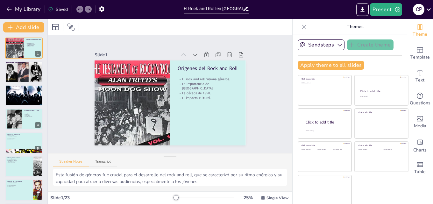
checkbox input "true"
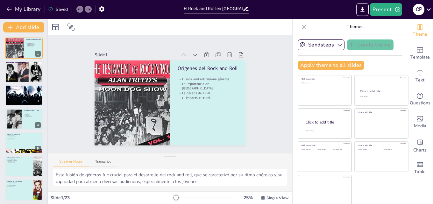
checkbox input "true"
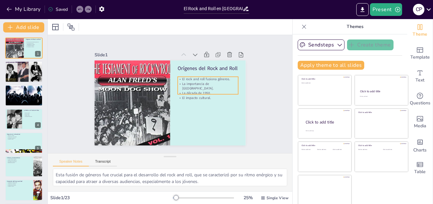
checkbox input "true"
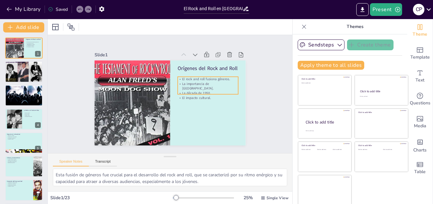
checkbox input "true"
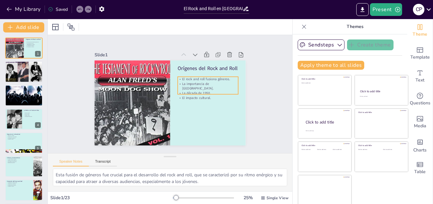
checkbox input "true"
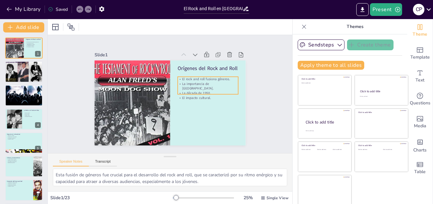
checkbox input "true"
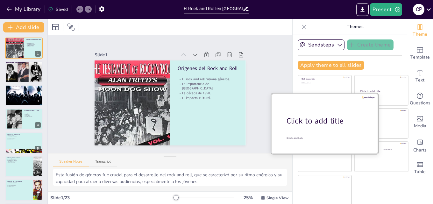
scroll to position [1, 0]
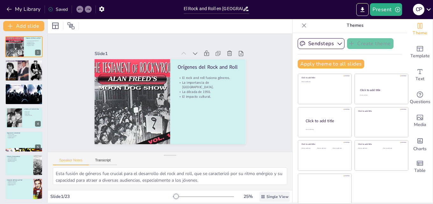
click at [266, 199] on span "Single View" at bounding box center [277, 196] width 22 height 5
click at [257, 184] on span "List View" at bounding box center [260, 183] width 33 height 6
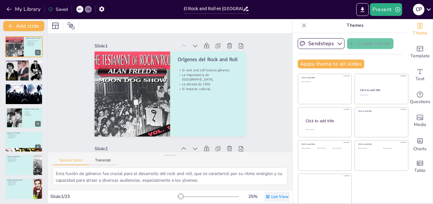
click at [271, 196] on span "List View" at bounding box center [279, 196] width 17 height 5
click at [254, 30] on div at bounding box center [170, 26] width 244 height 16
